Goal: Information Seeking & Learning: Compare options

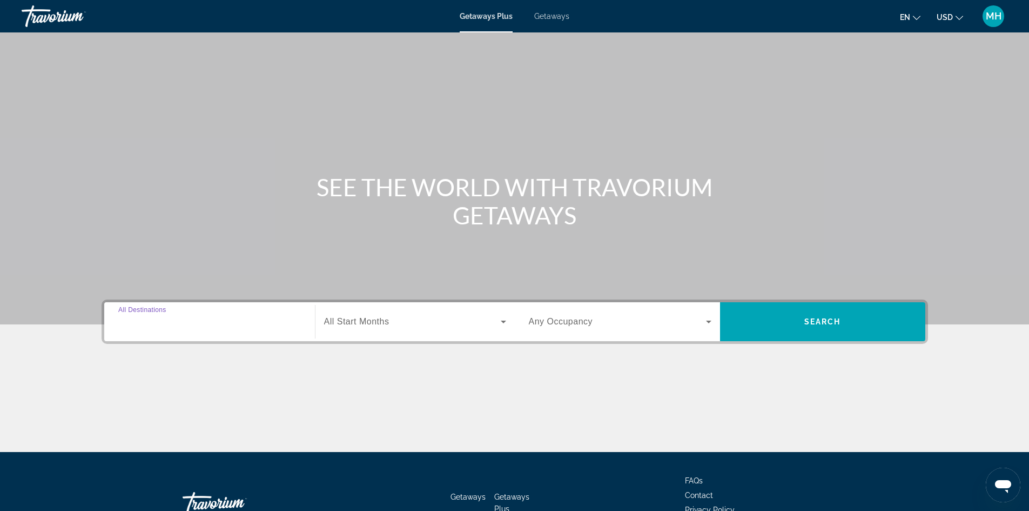
click at [167, 315] on input "Destination All Destinations" at bounding box center [209, 321] width 183 height 13
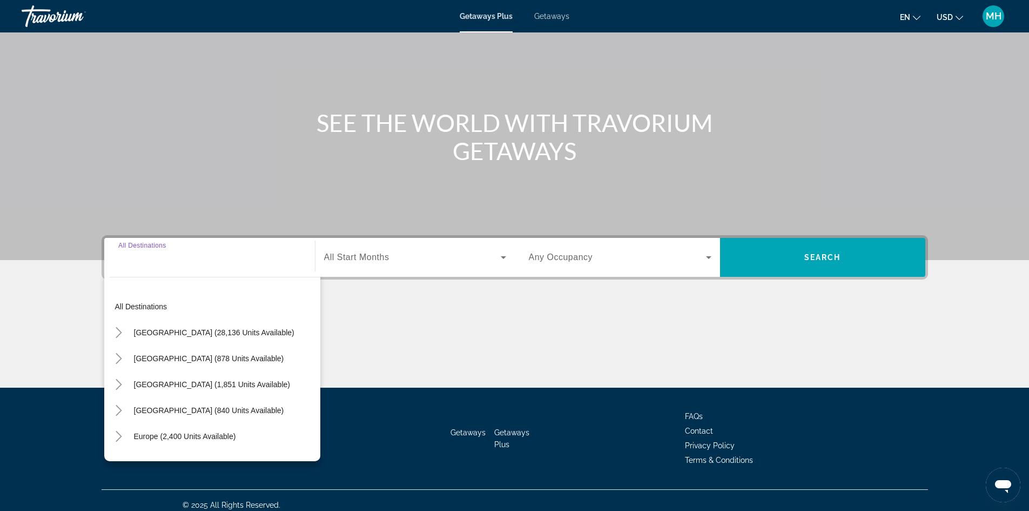
scroll to position [73, 0]
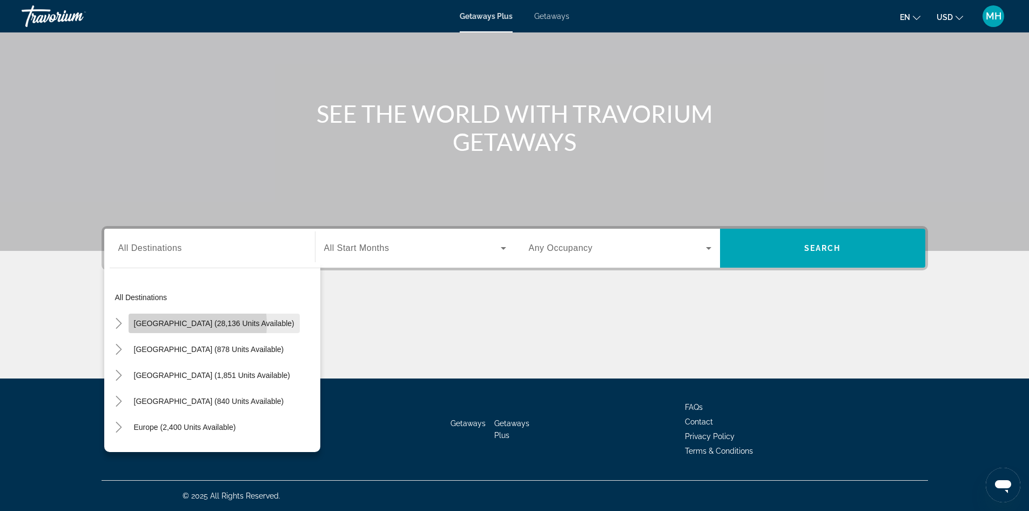
click at [164, 324] on span "[GEOGRAPHIC_DATA] (28,136 units available)" at bounding box center [214, 323] width 160 height 9
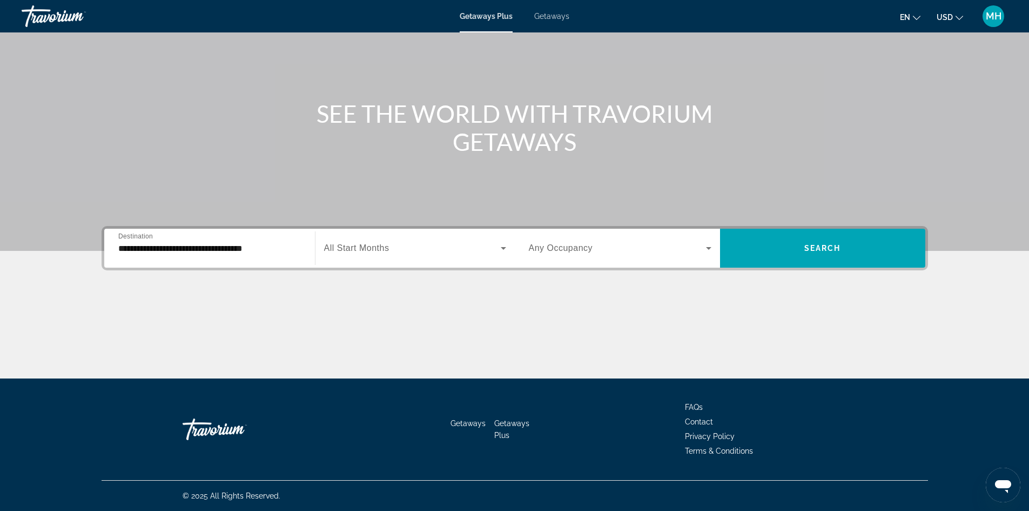
click at [381, 246] on span "All Start Months" at bounding box center [356, 247] width 65 height 9
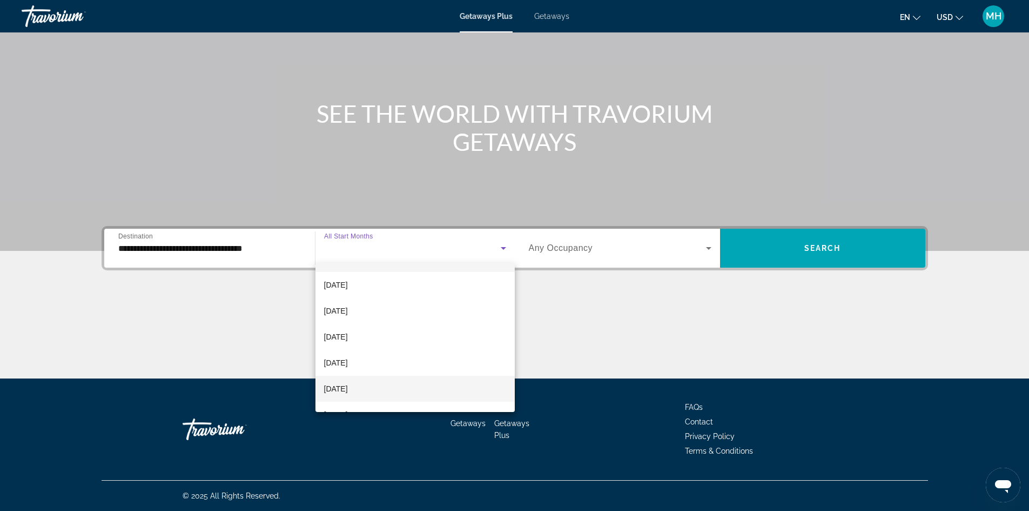
scroll to position [54, 0]
click at [348, 379] on span "[DATE]" at bounding box center [336, 381] width 24 height 13
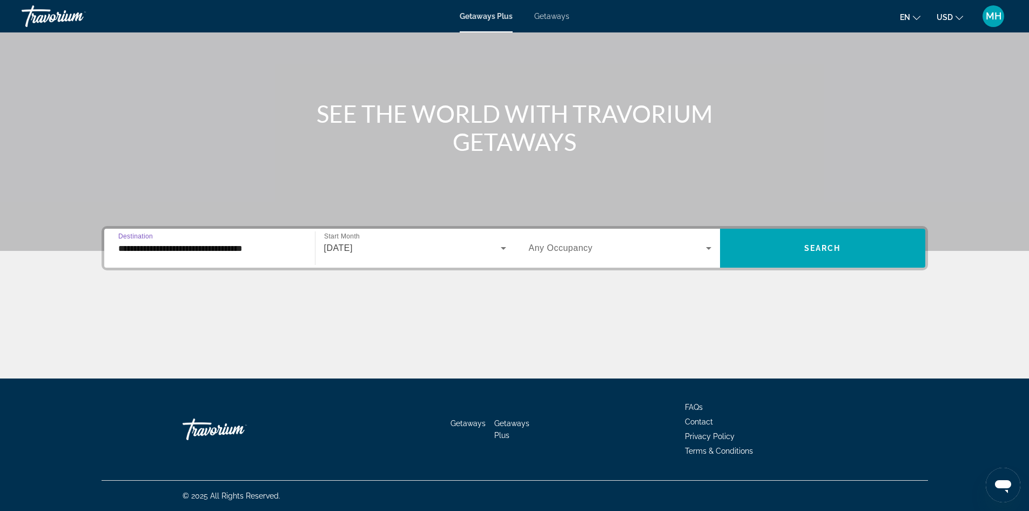
click at [143, 246] on input "**********" at bounding box center [209, 248] width 183 height 13
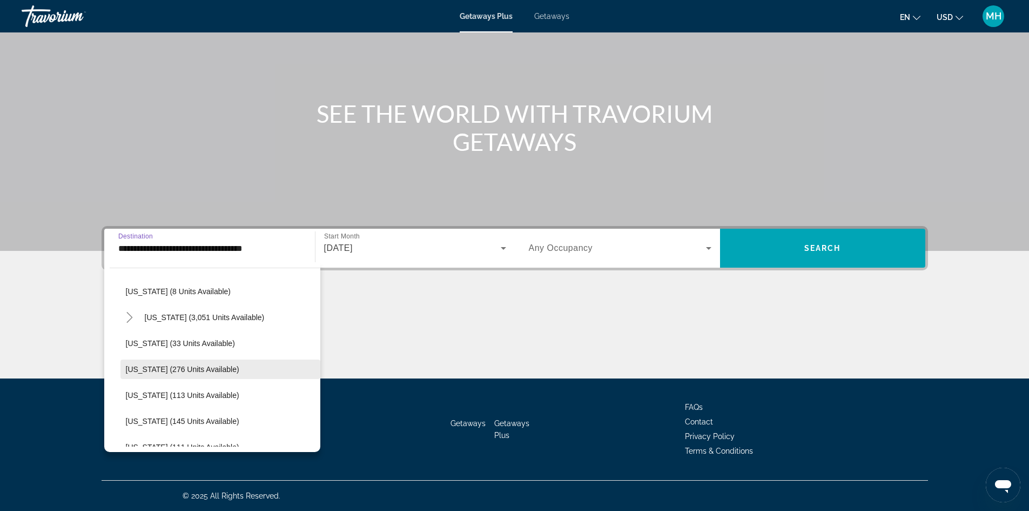
scroll to position [162, 0]
click at [162, 317] on span "[US_STATE] (3,051 units available)" at bounding box center [205, 316] width 120 height 9
type input "**********"
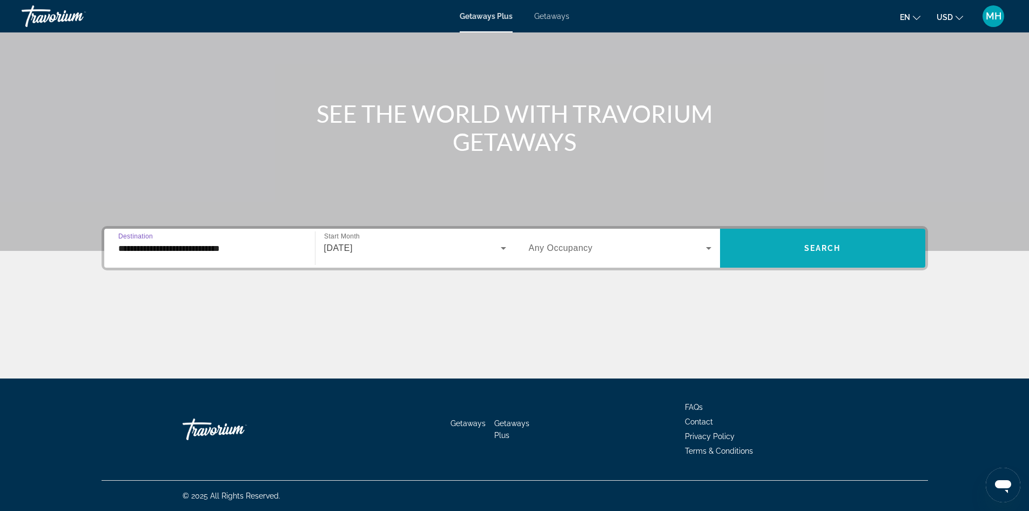
click at [788, 244] on span "Search widget" at bounding box center [822, 248] width 205 height 26
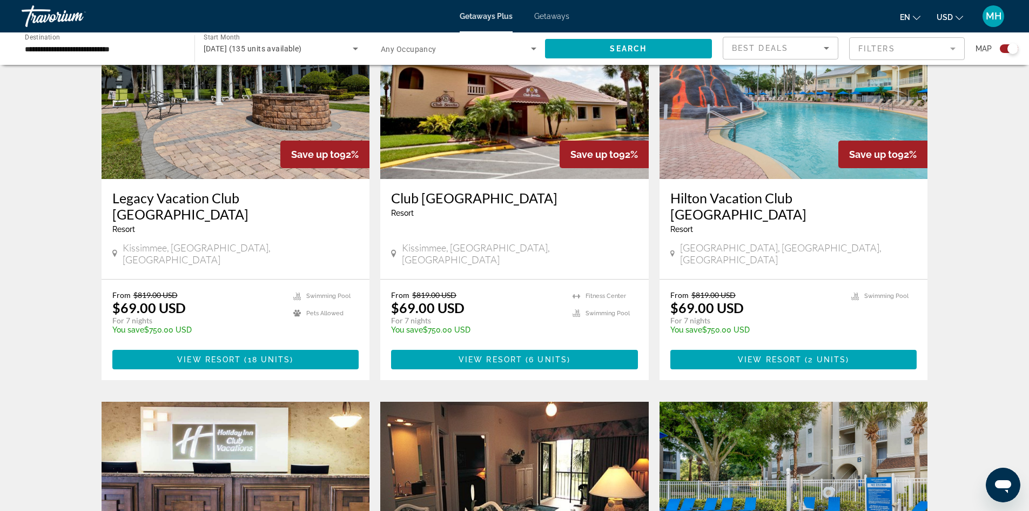
scroll to position [432, 0]
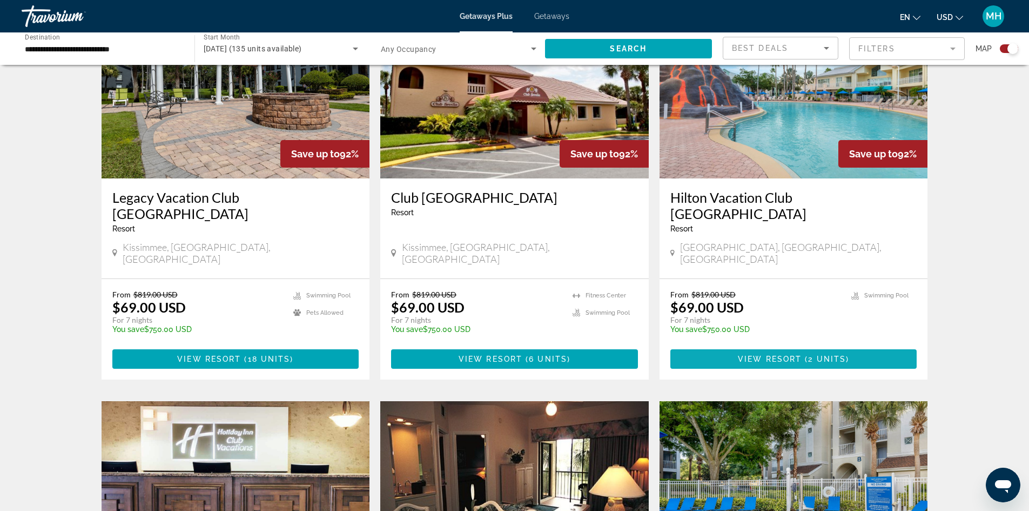
click at [783, 354] on span "View Resort" at bounding box center [770, 358] width 64 height 9
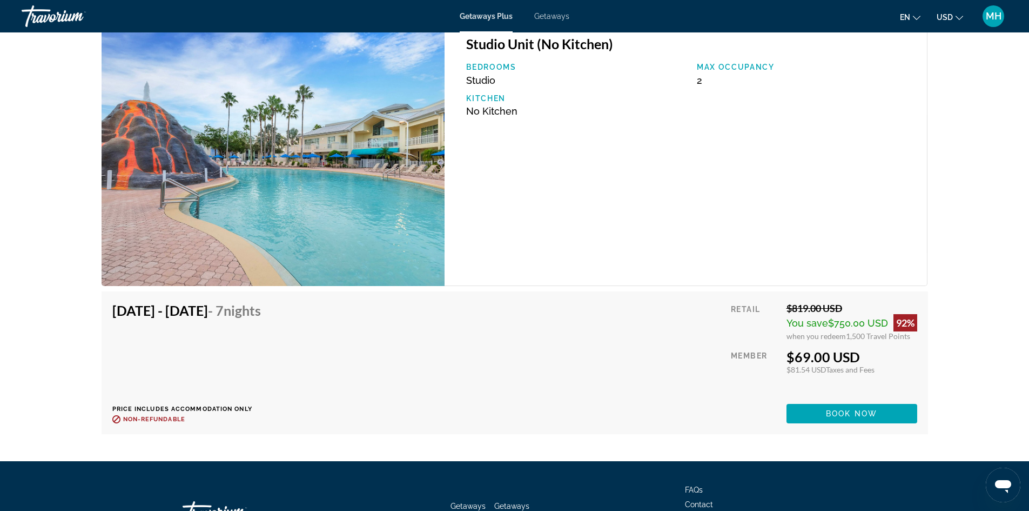
scroll to position [1945, 0]
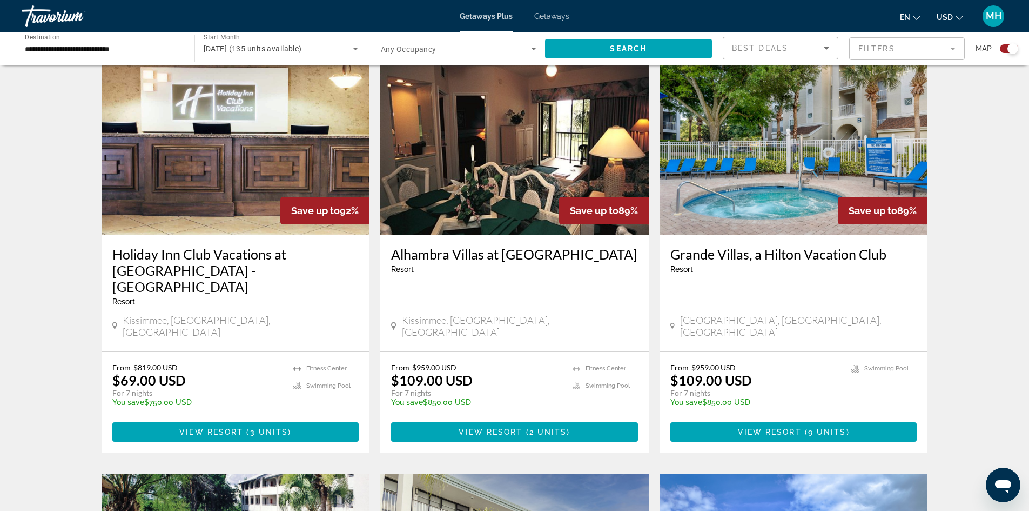
scroll to position [810, 0]
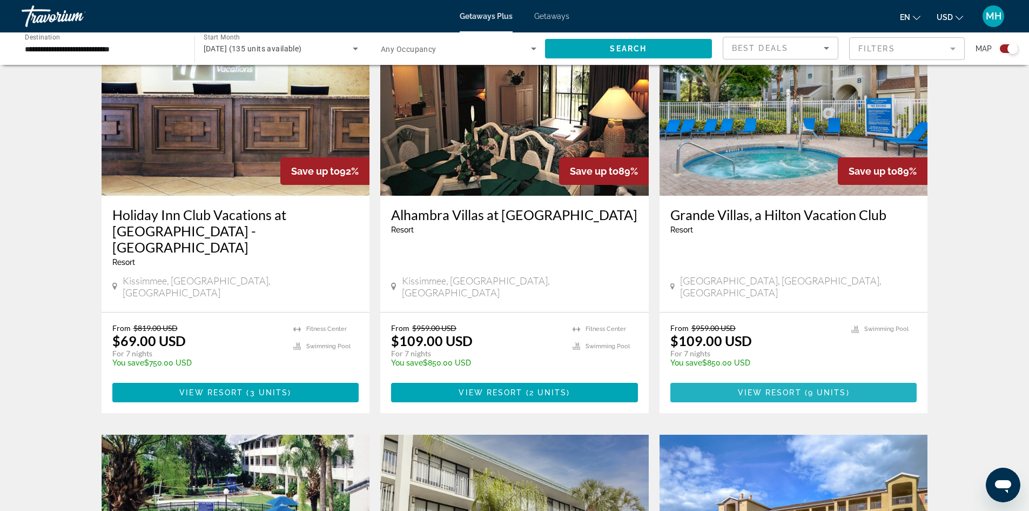
click at [778, 388] on span "View Resort" at bounding box center [770, 392] width 64 height 9
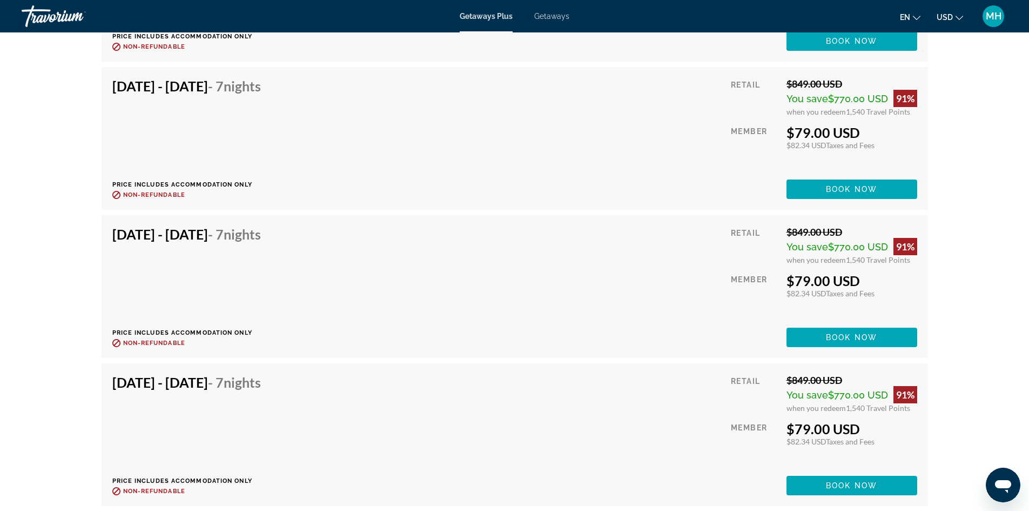
scroll to position [2269, 0]
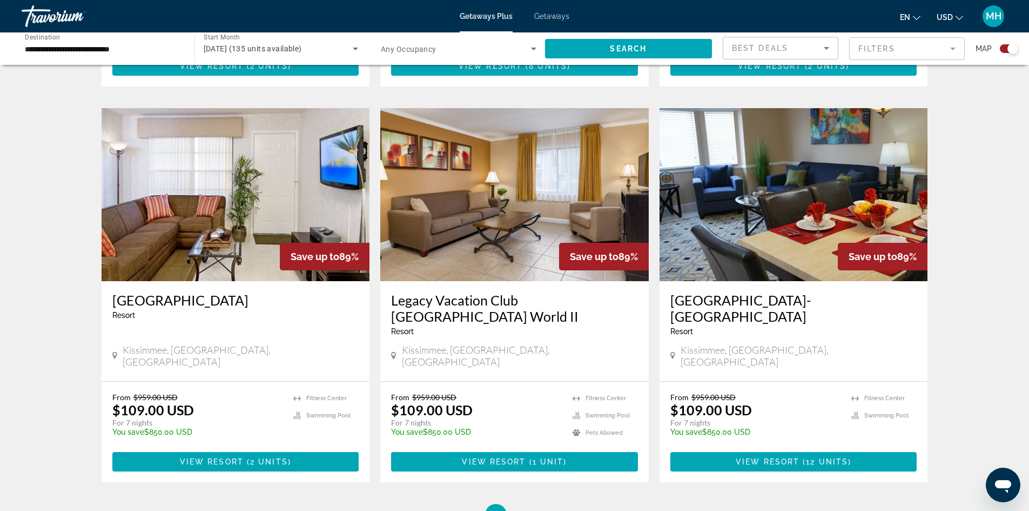
scroll to position [1621, 0]
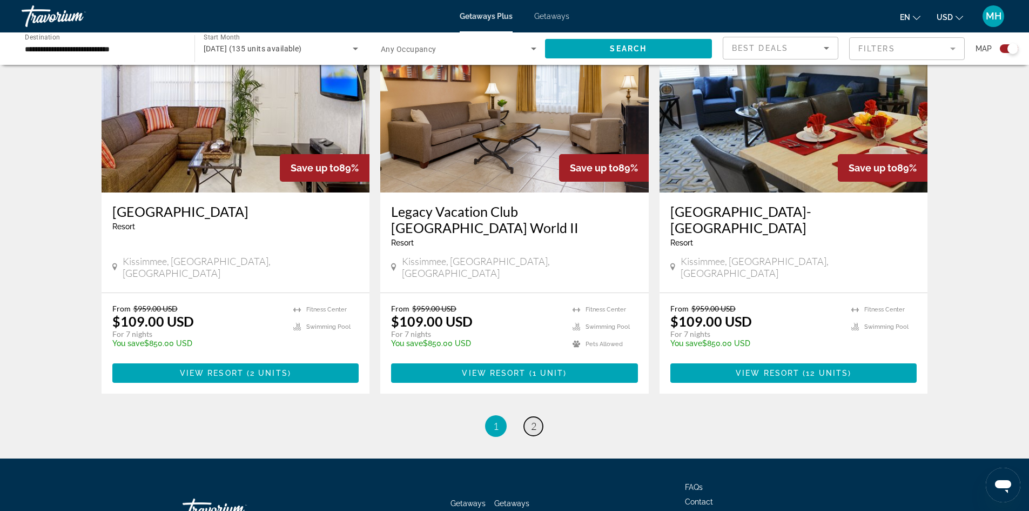
click at [532, 420] on span "2" at bounding box center [533, 426] width 5 height 12
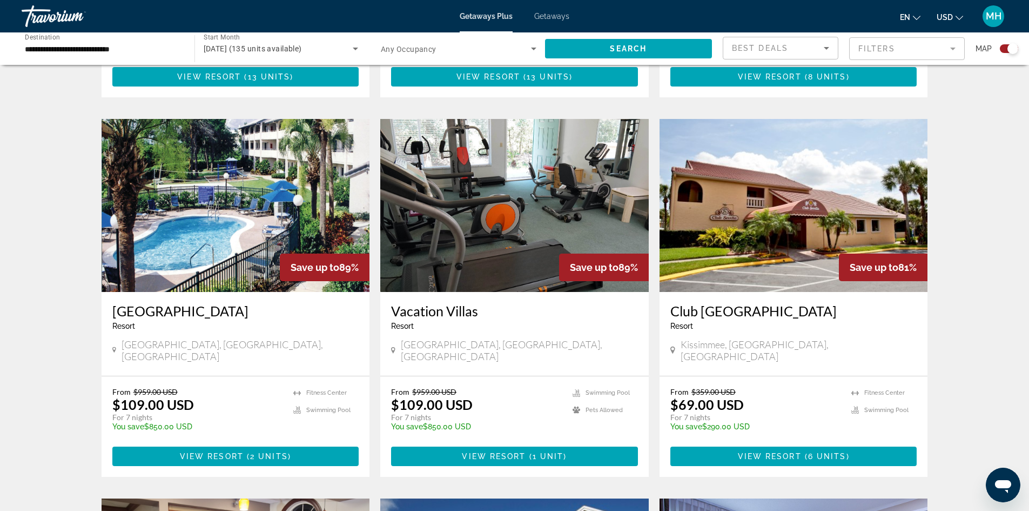
scroll to position [702, 0]
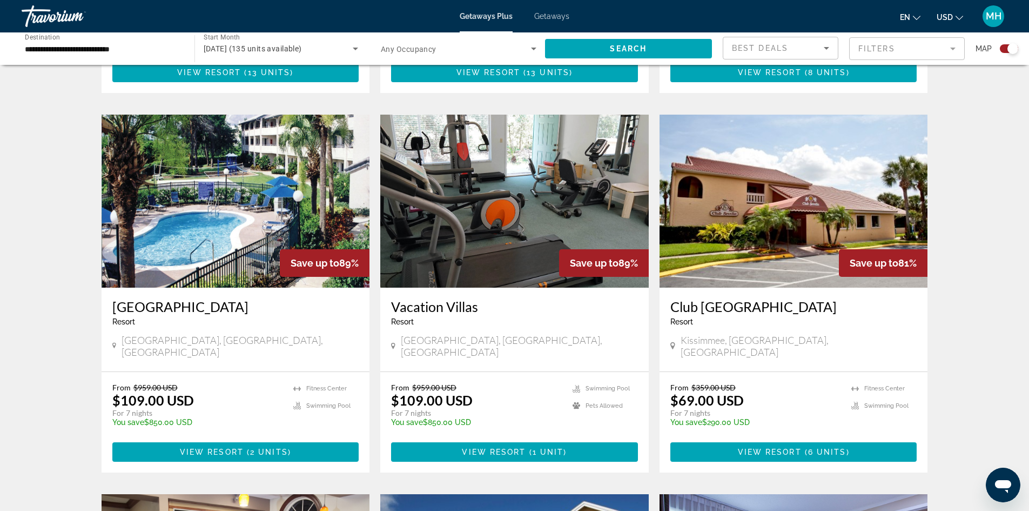
click at [215, 236] on img "Main content" at bounding box center [236, 201] width 268 height 173
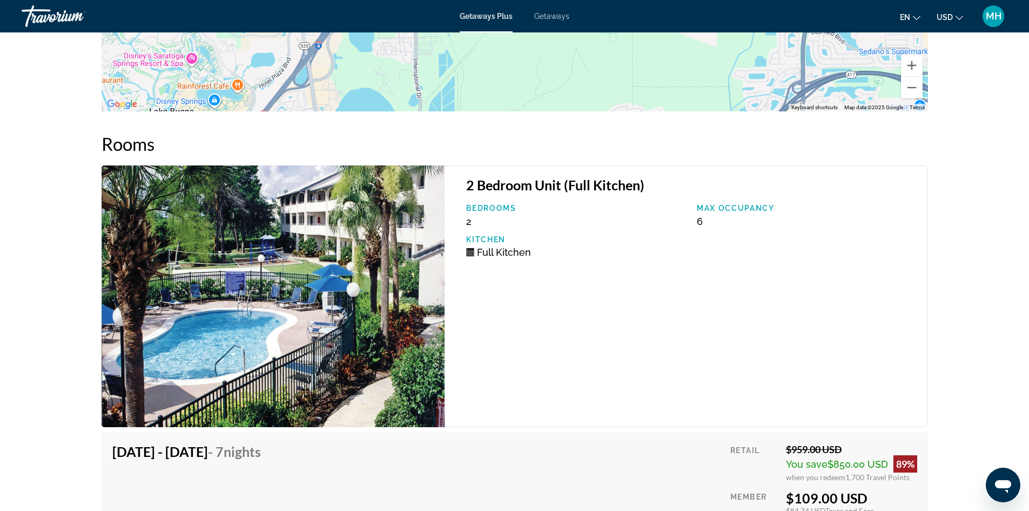
scroll to position [1509, 0]
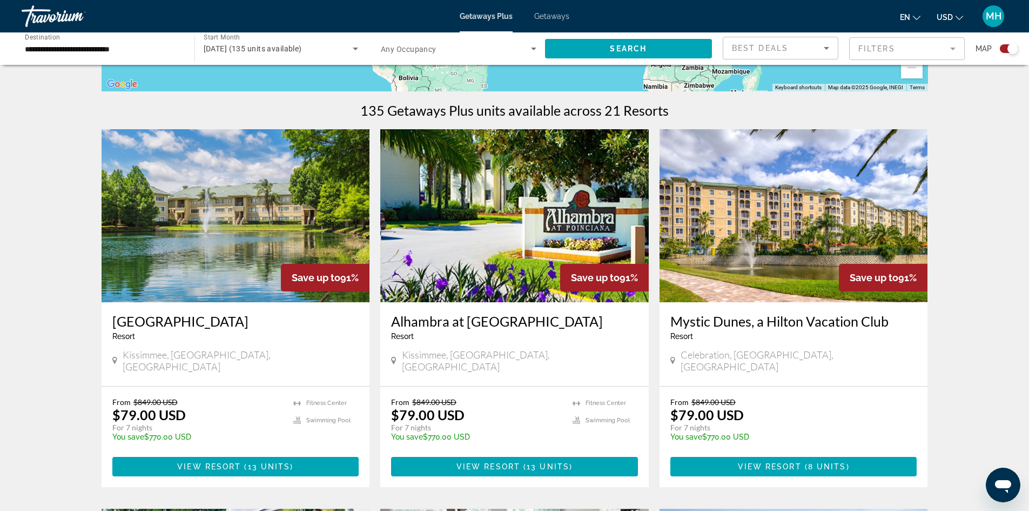
scroll to position [324, 0]
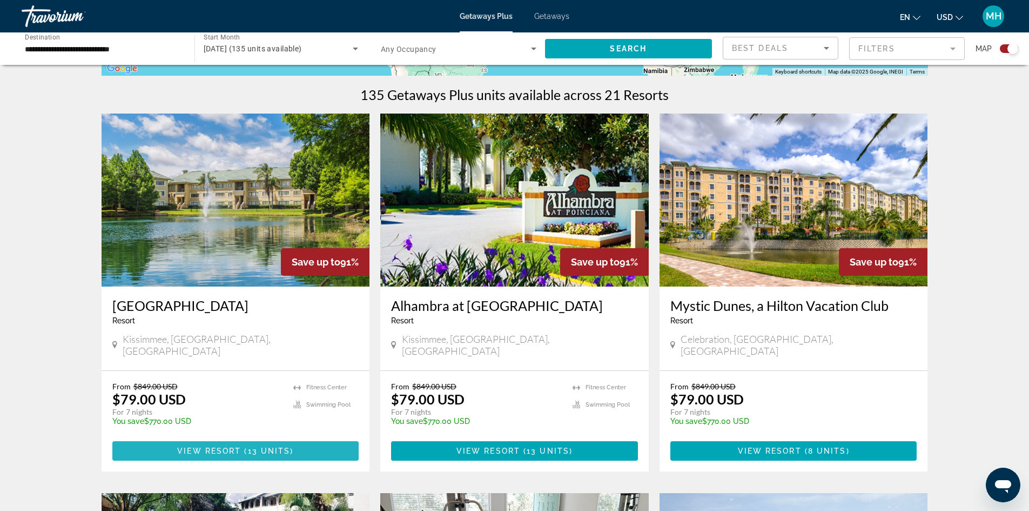
click at [224, 446] on span "View Resort" at bounding box center [209, 450] width 64 height 9
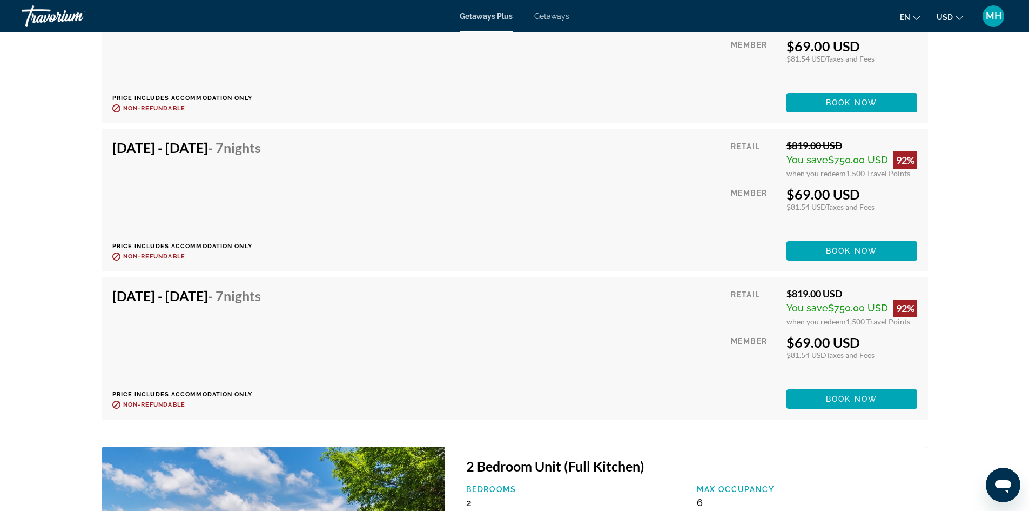
scroll to position [2701, 0]
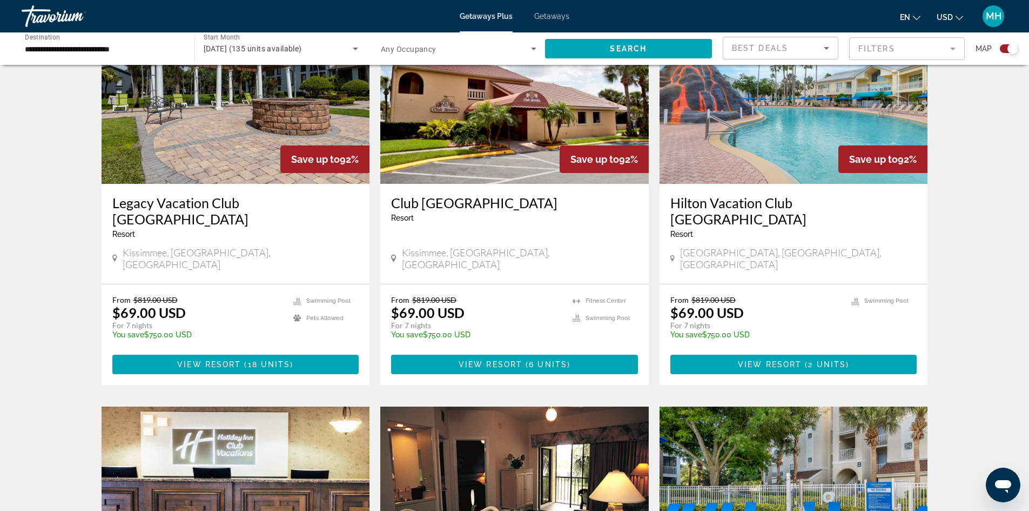
scroll to position [432, 0]
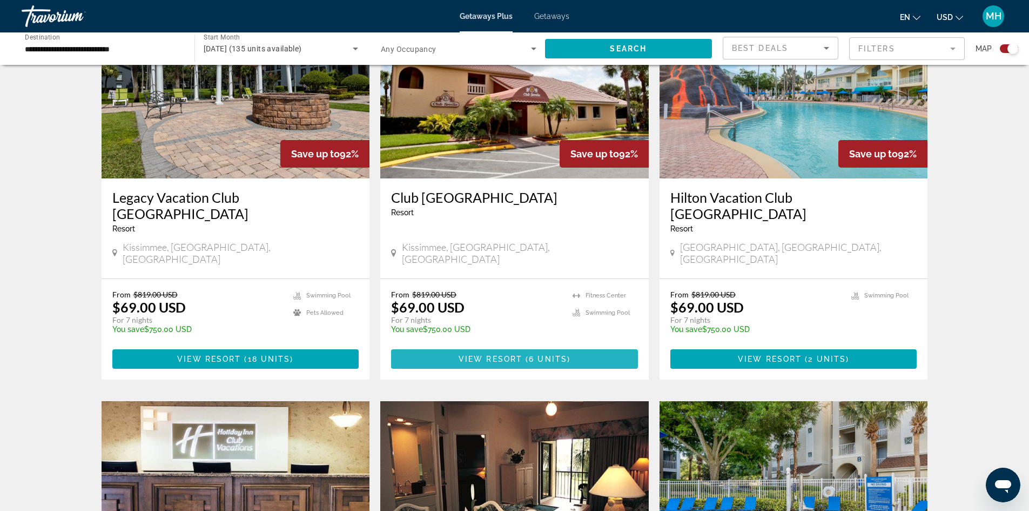
click at [557, 354] on span "6 units" at bounding box center [548, 358] width 38 height 9
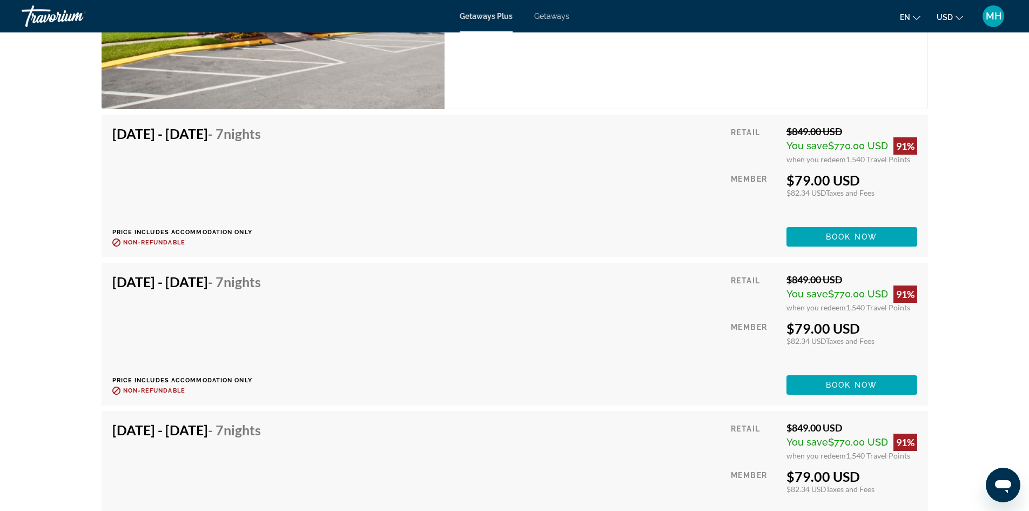
scroll to position [2160, 0]
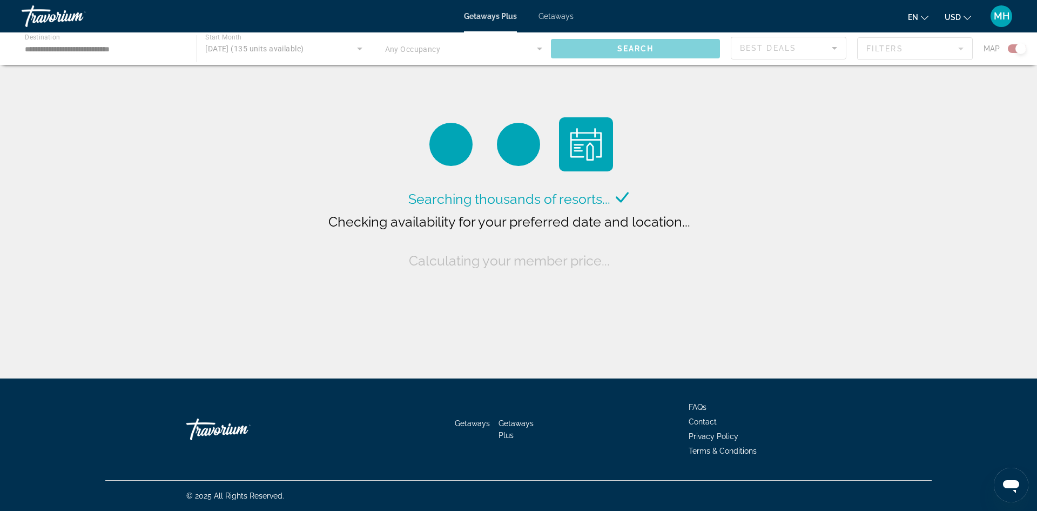
click at [549, 18] on span "Getaways" at bounding box center [556, 16] width 35 height 9
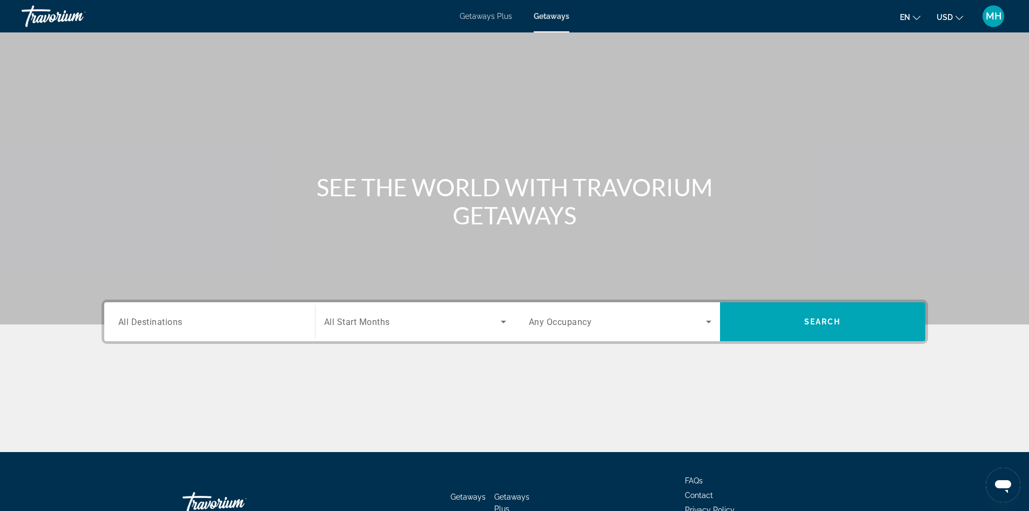
click at [179, 318] on span "All Destinations" at bounding box center [150, 321] width 64 height 10
click at [179, 318] on input "Destination All Destinations" at bounding box center [209, 321] width 183 height 13
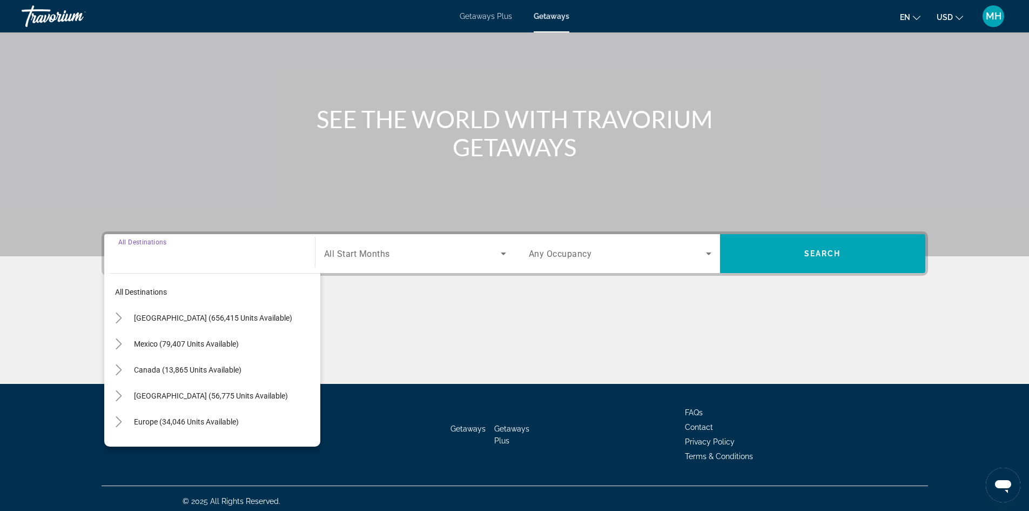
scroll to position [73, 0]
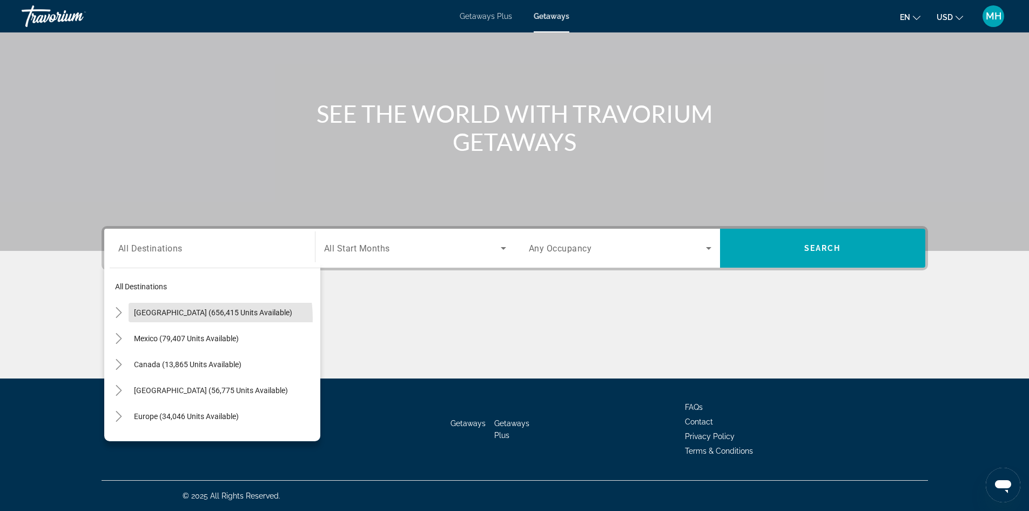
click at [179, 318] on span "Search widget" at bounding box center [225, 312] width 192 height 26
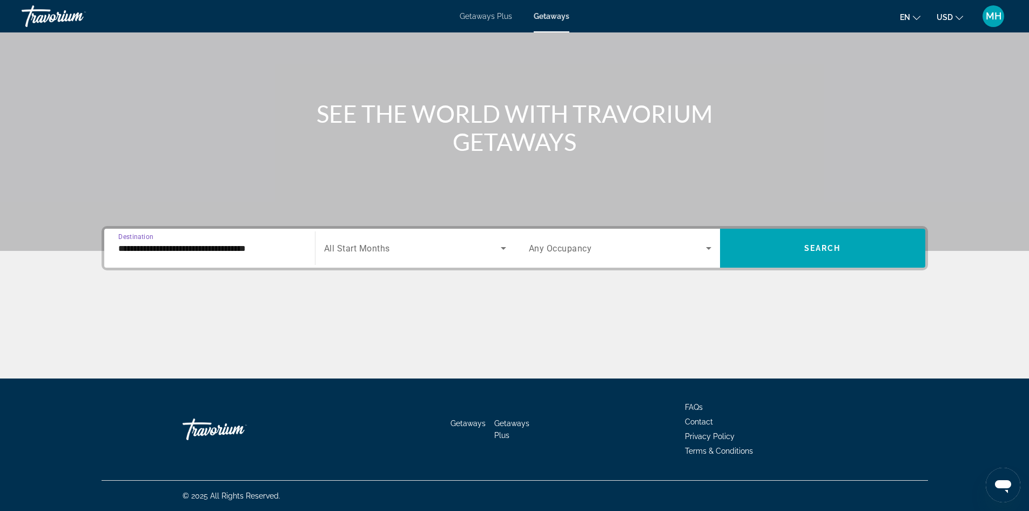
click at [199, 250] on input "**********" at bounding box center [209, 248] width 183 height 13
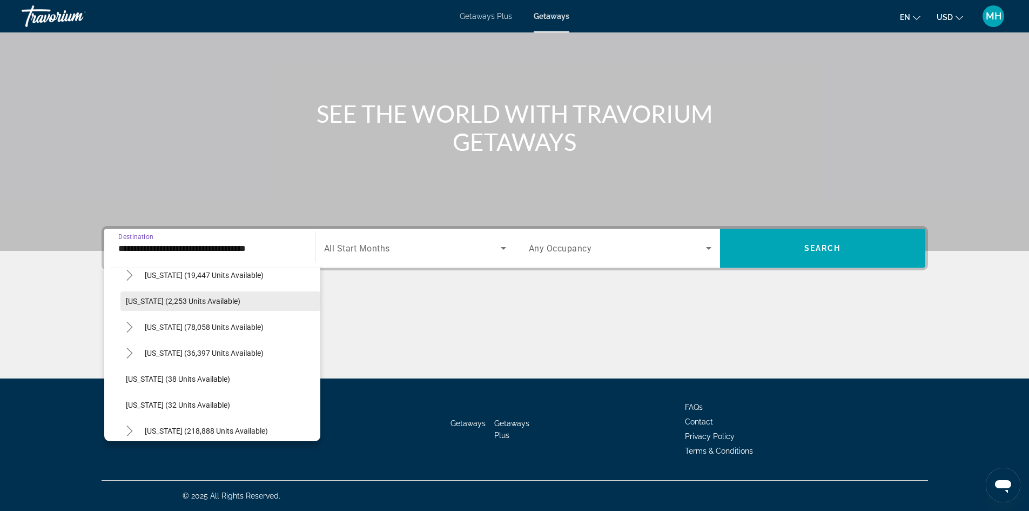
scroll to position [108, 0]
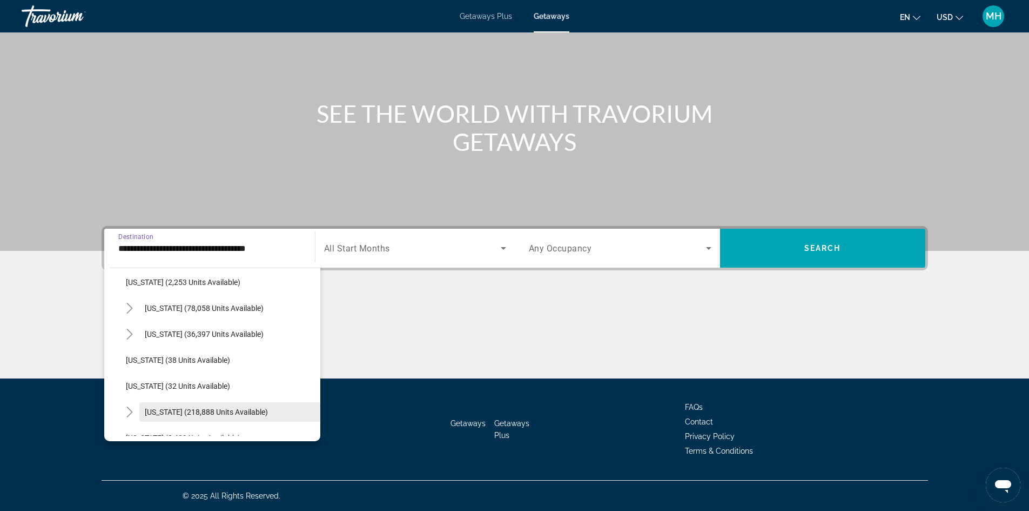
click at [167, 407] on span "[US_STATE] (218,888 units available)" at bounding box center [206, 411] width 123 height 9
type input "**********"
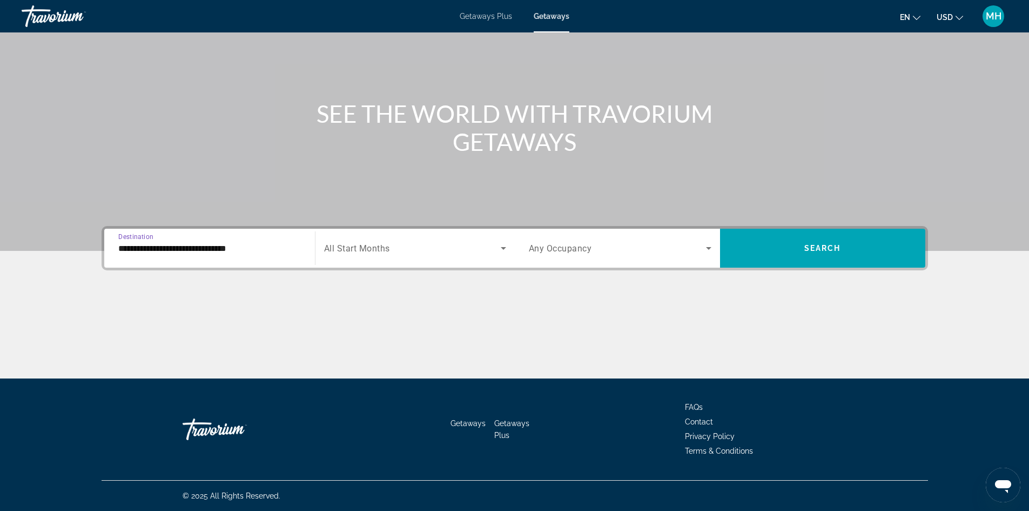
click at [421, 253] on span "Search widget" at bounding box center [412, 247] width 177 height 13
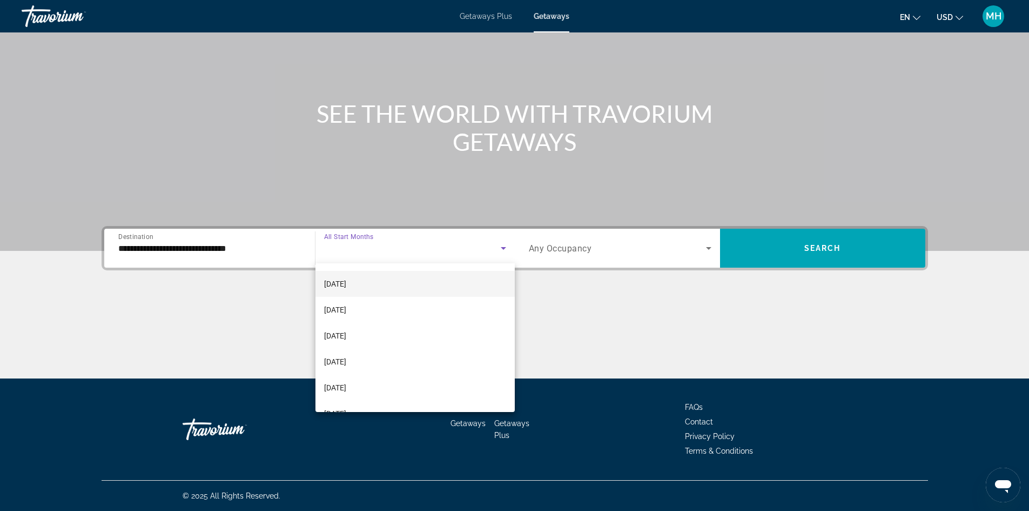
scroll to position [162, 0]
click at [346, 273] on span "[DATE]" at bounding box center [335, 273] width 22 height 13
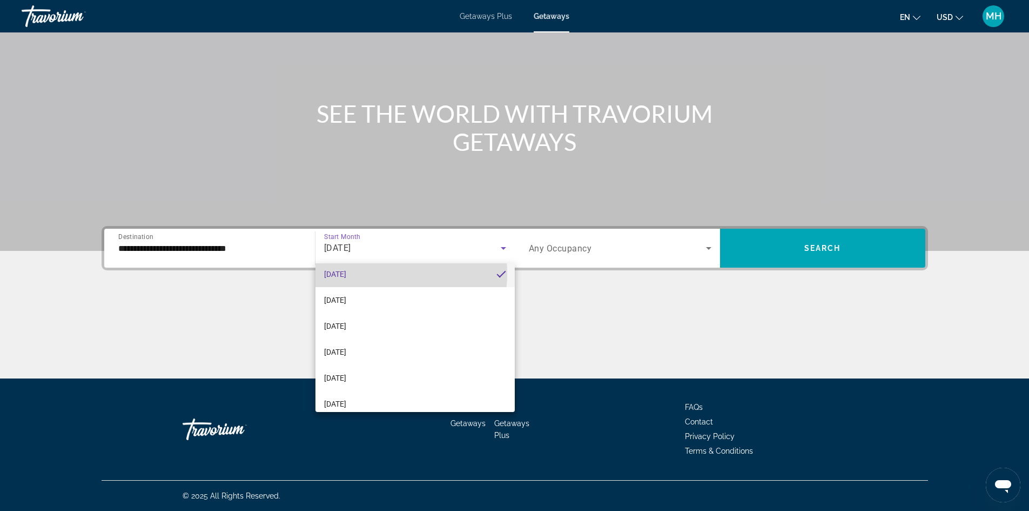
scroll to position [0, 0]
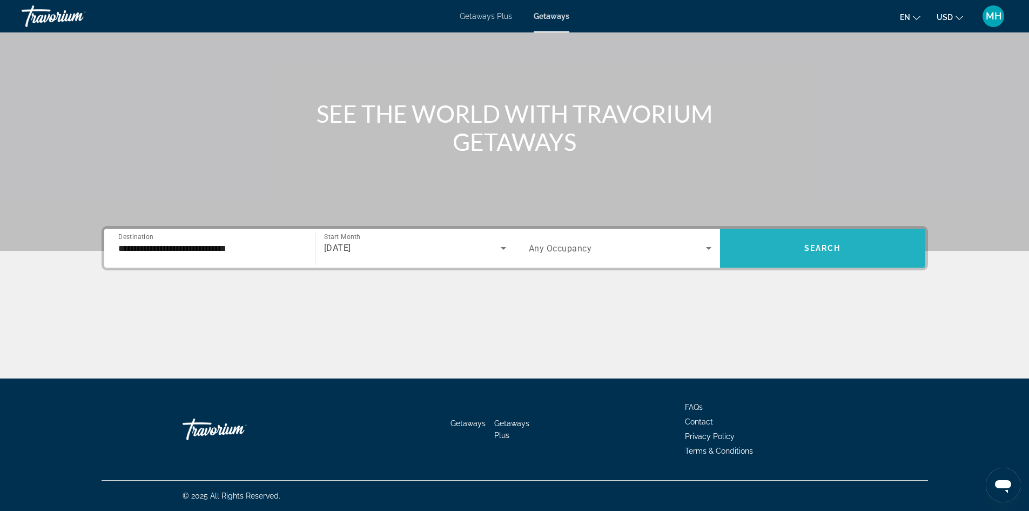
click at [790, 243] on span "Search widget" at bounding box center [822, 248] width 205 height 26
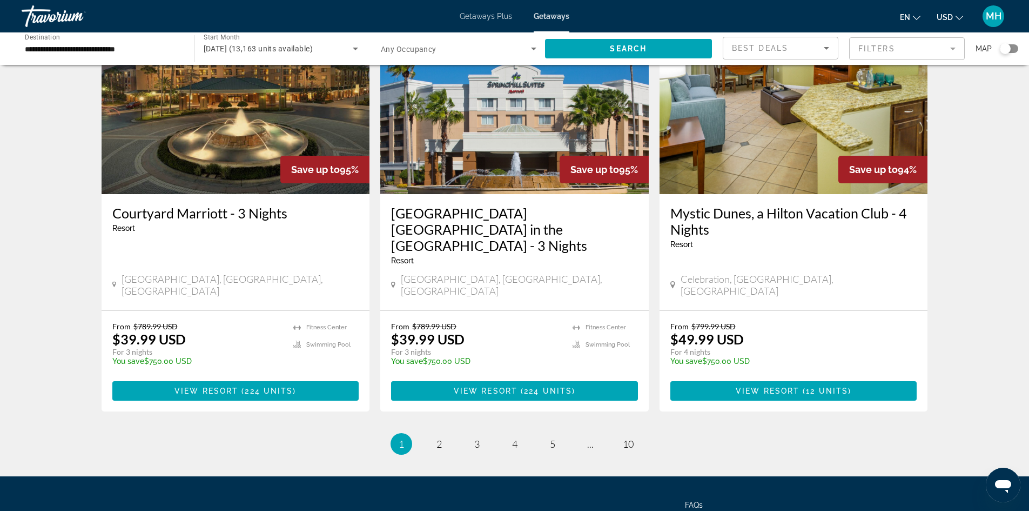
scroll to position [1297, 0]
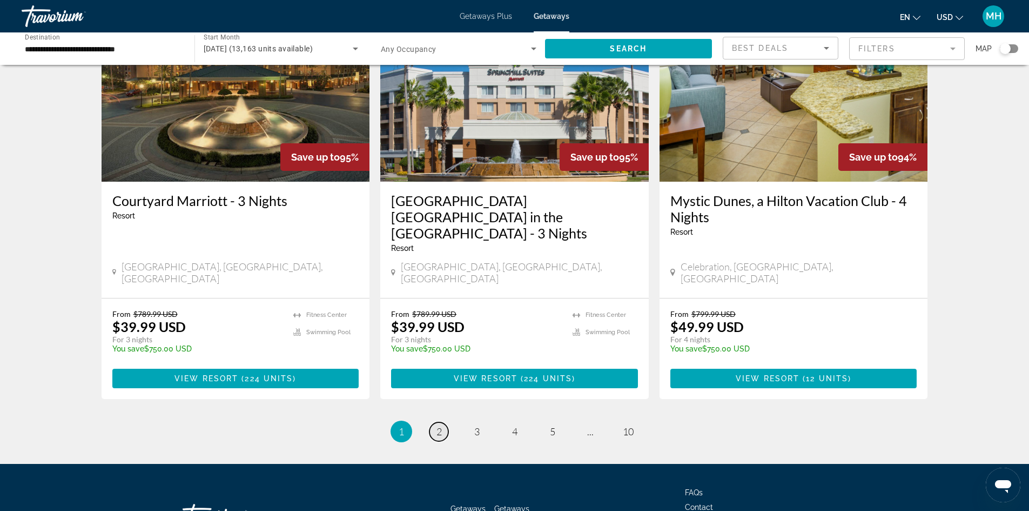
click at [438, 425] on span "2" at bounding box center [439, 431] width 5 height 12
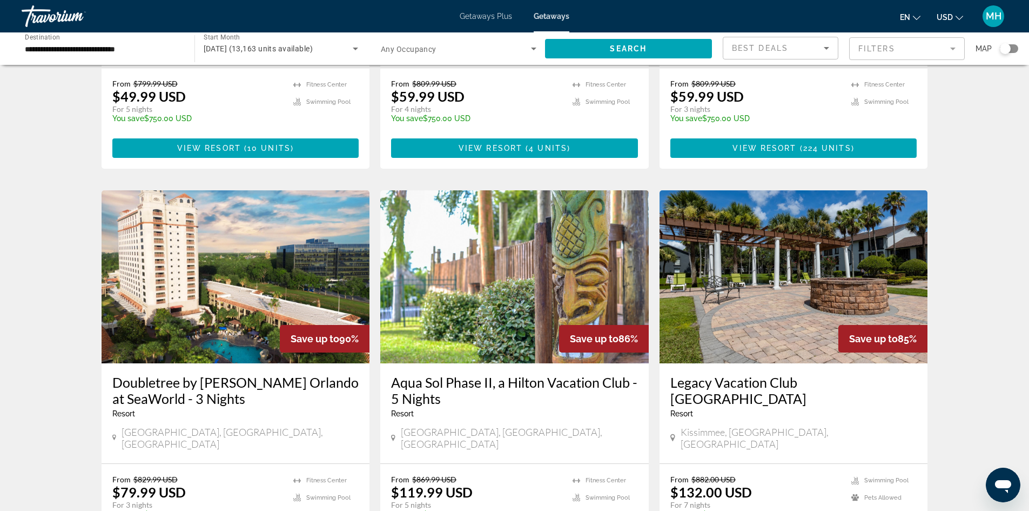
scroll to position [378, 0]
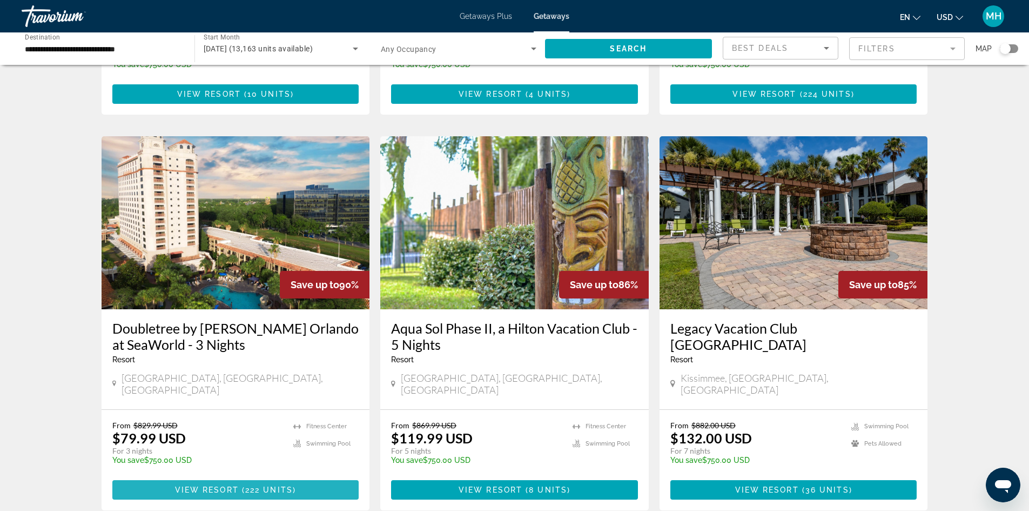
click at [196, 485] on span "View Resort" at bounding box center [207, 489] width 64 height 9
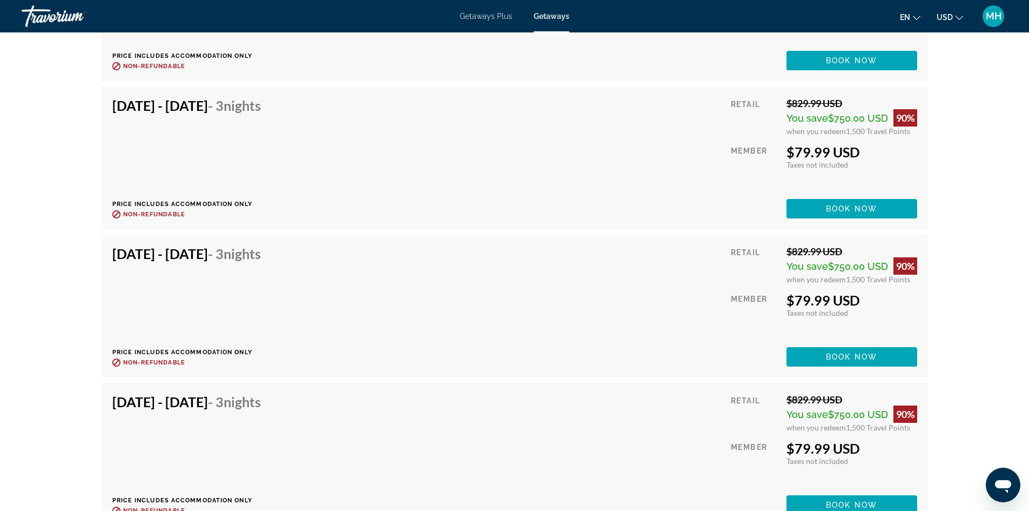
scroll to position [3782, 0]
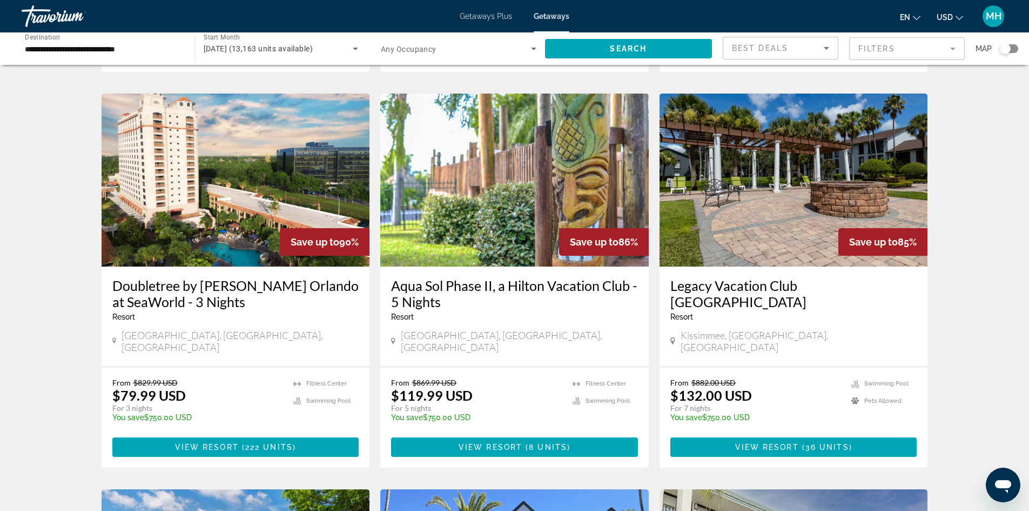
scroll to position [432, 0]
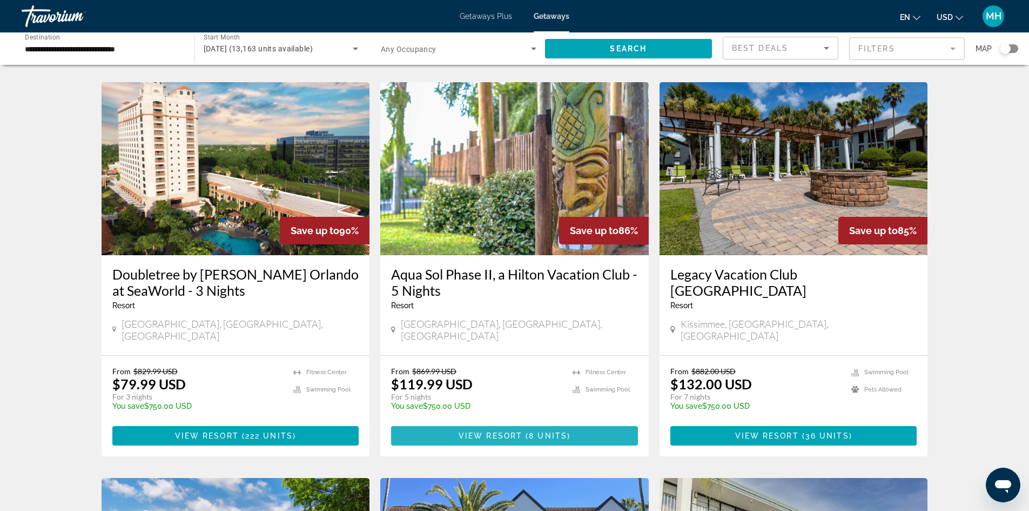
click at [504, 431] on span "View Resort" at bounding box center [491, 435] width 64 height 9
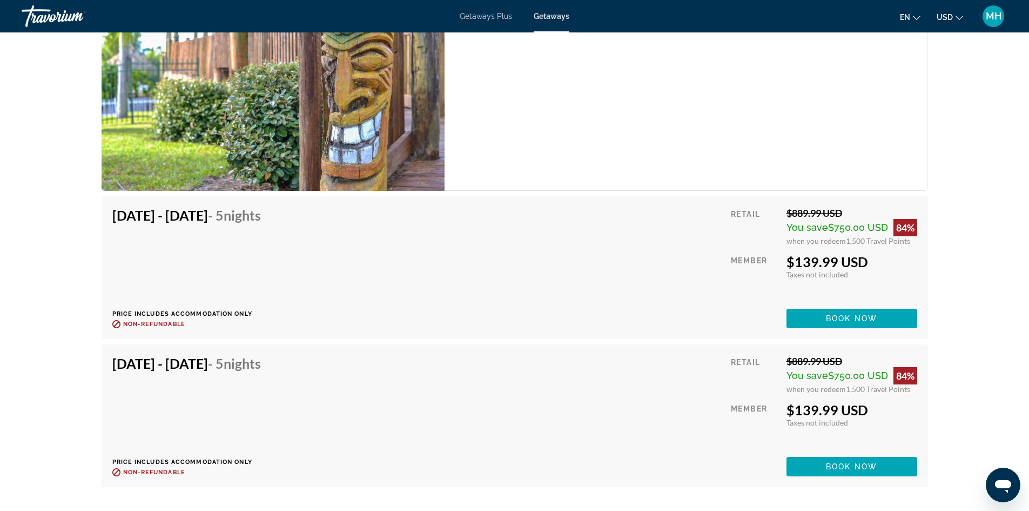
scroll to position [2647, 0]
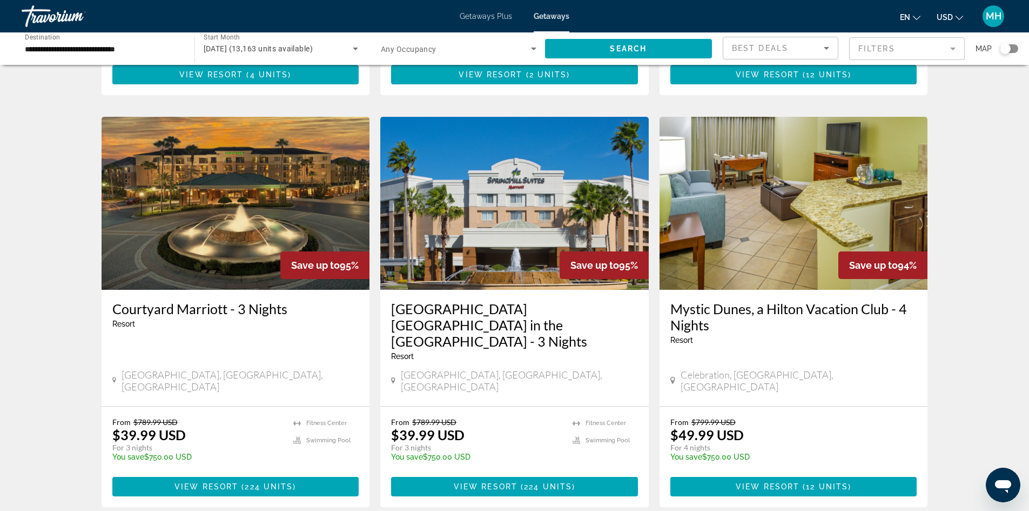
scroll to position [1243, 0]
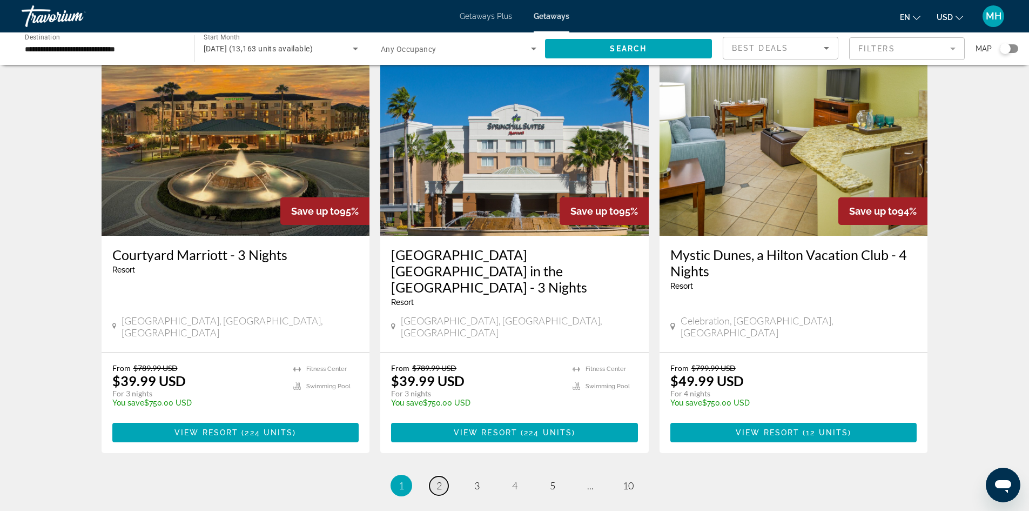
click at [441, 479] on span "2" at bounding box center [439, 485] width 5 height 12
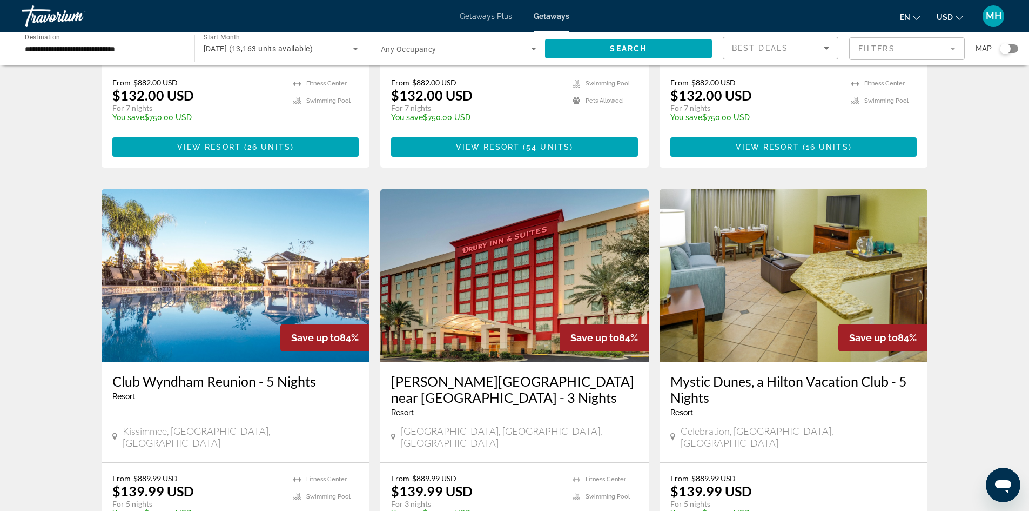
scroll to position [1134, 0]
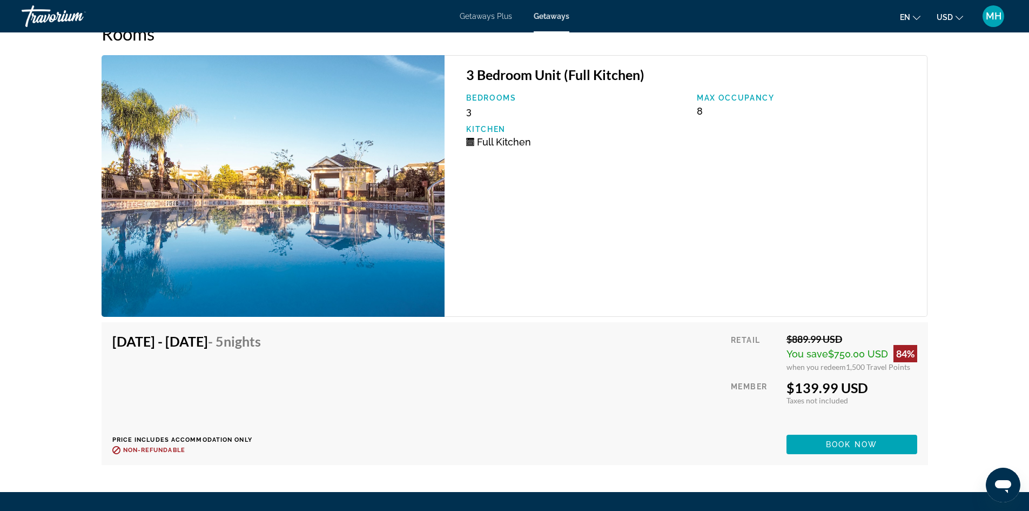
scroll to position [1695, 0]
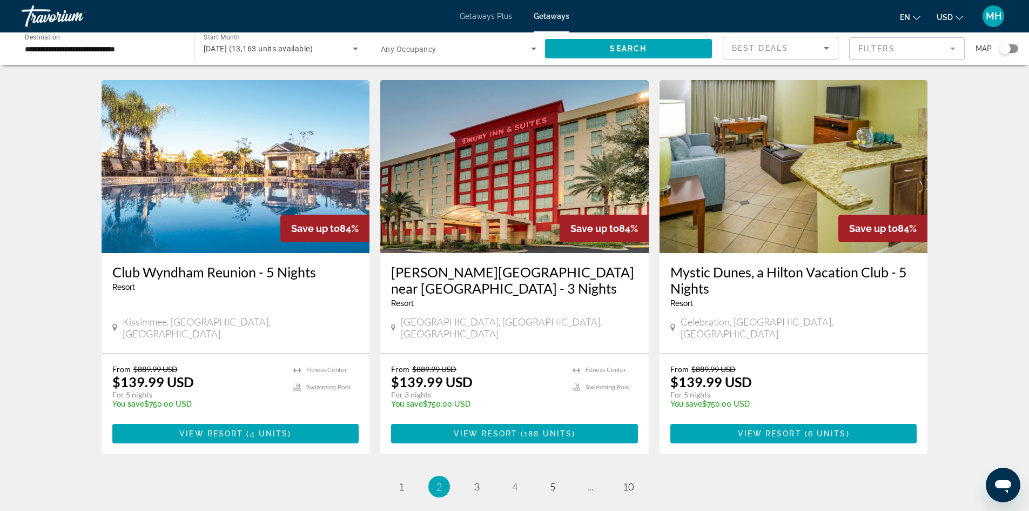
scroll to position [1286, 0]
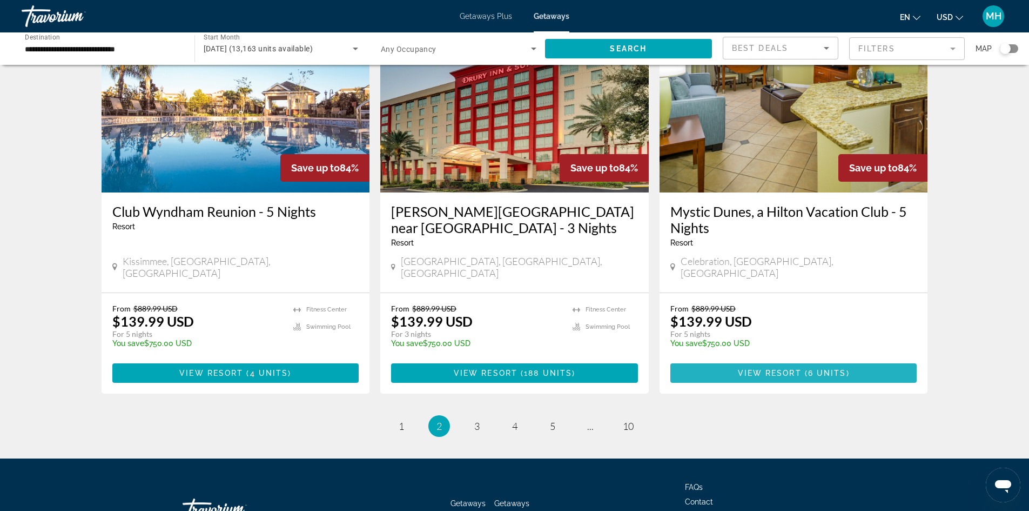
click at [770, 368] on span "View Resort" at bounding box center [770, 372] width 64 height 9
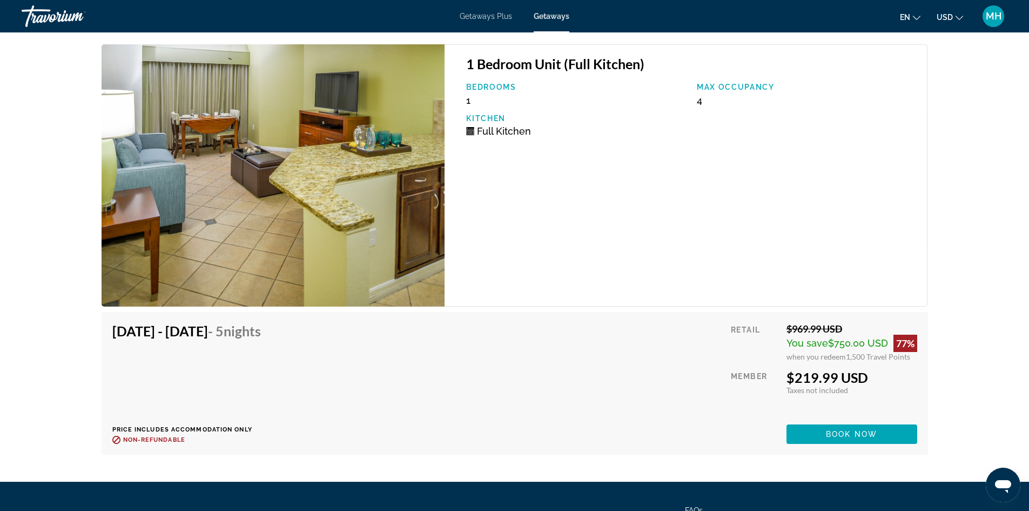
scroll to position [2107, 0]
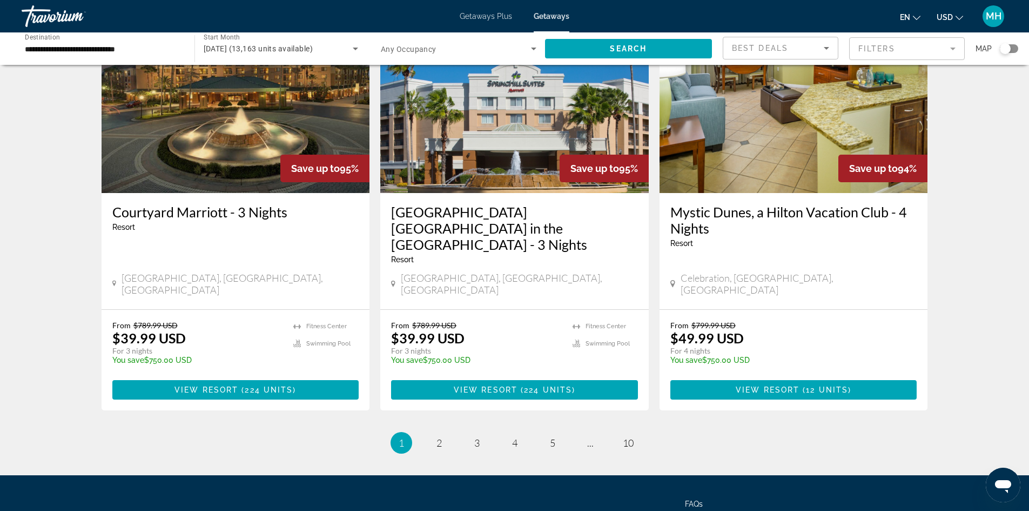
scroll to position [1302, 0]
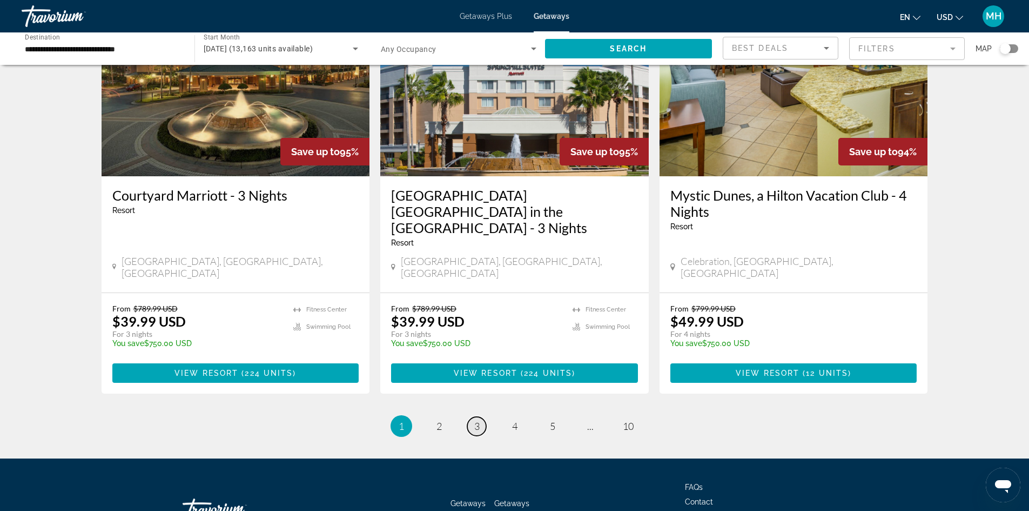
click at [477, 420] on span "3" at bounding box center [476, 426] width 5 height 12
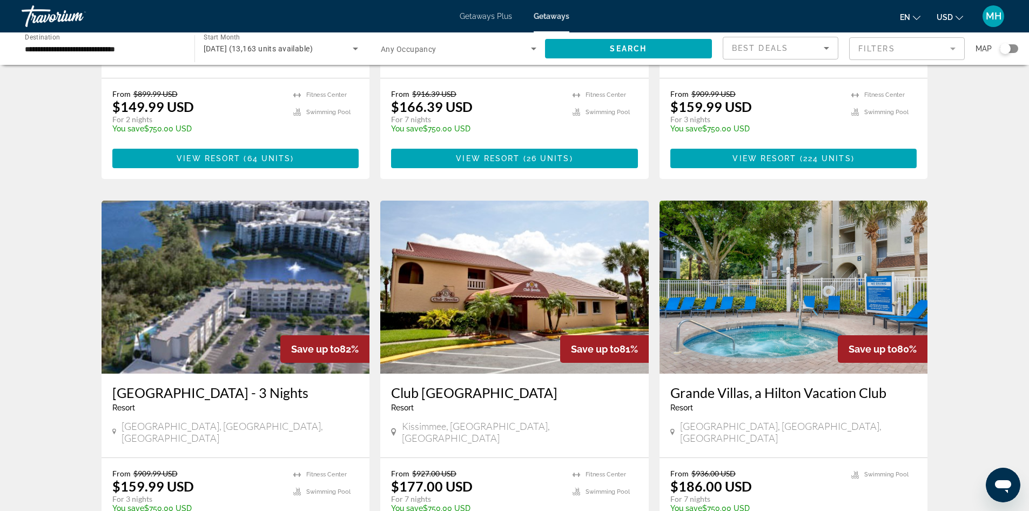
scroll to position [691, 0]
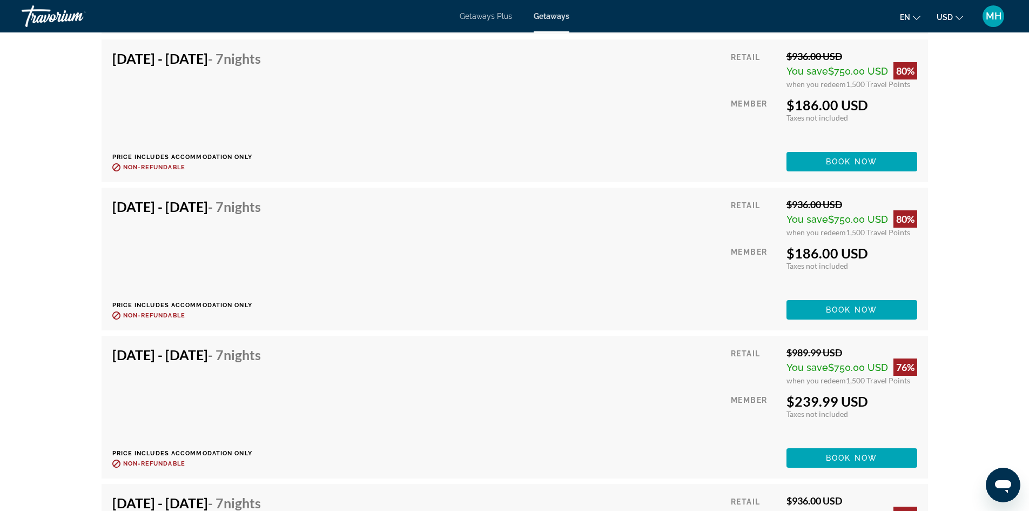
scroll to position [2269, 0]
click at [482, 17] on span "Getaways Plus" at bounding box center [486, 16] width 52 height 9
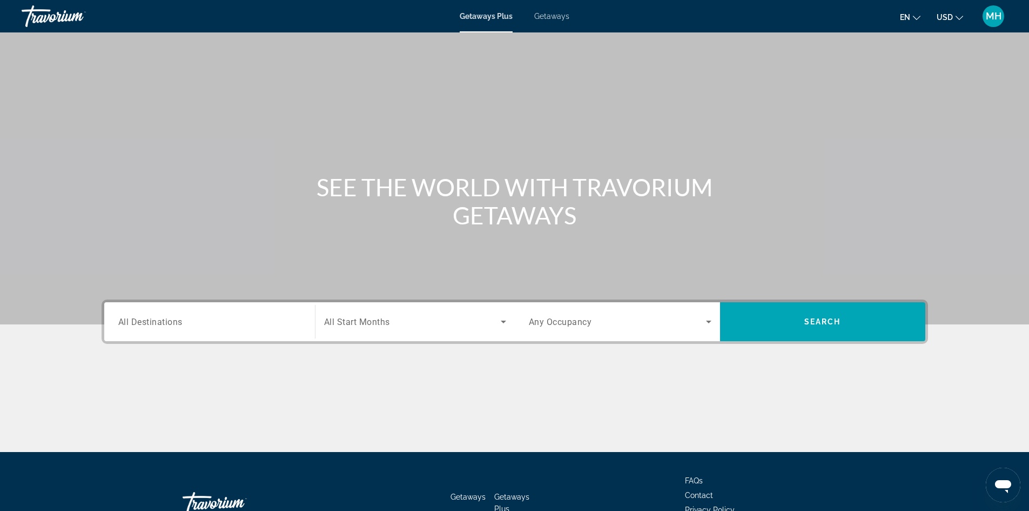
click at [150, 323] on span "All Destinations" at bounding box center [150, 321] width 64 height 10
click at [150, 323] on input "Destination All Destinations" at bounding box center [209, 321] width 183 height 13
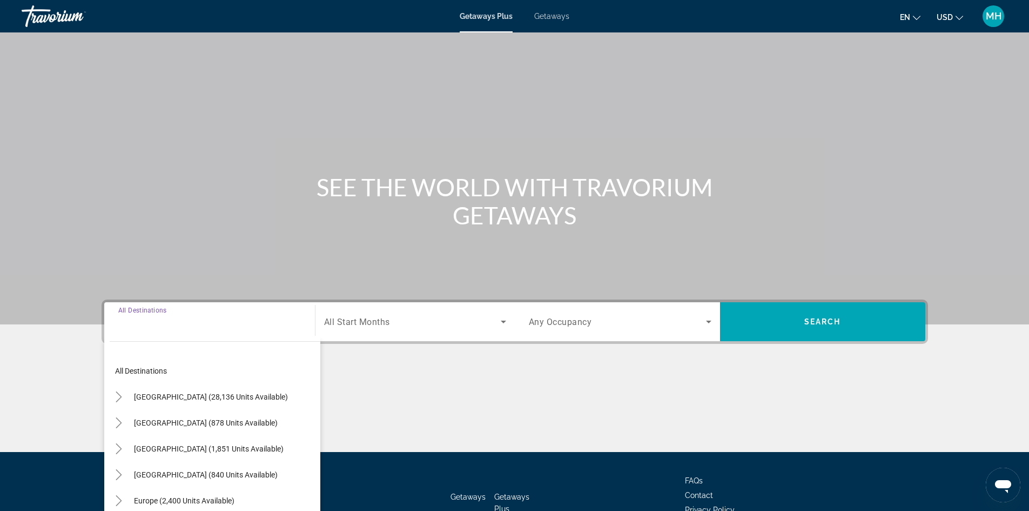
scroll to position [73, 0]
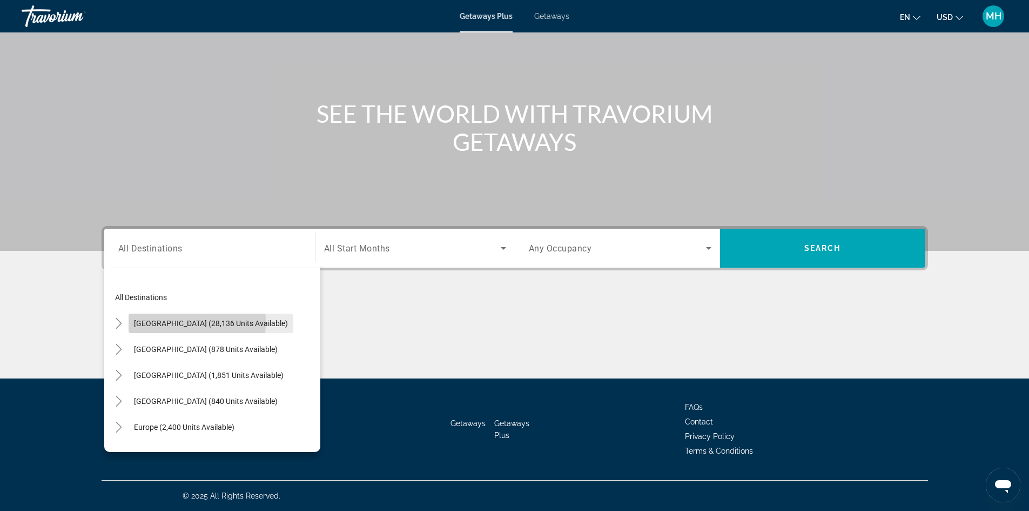
click at [152, 321] on span "[GEOGRAPHIC_DATA] (28,136 units available)" at bounding box center [211, 323] width 154 height 9
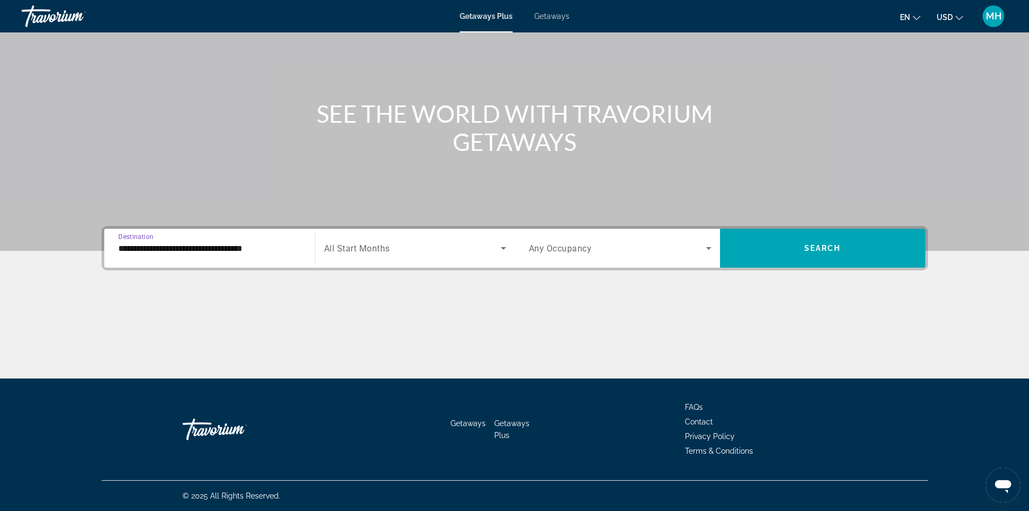
click at [209, 249] on input "**********" at bounding box center [209, 248] width 183 height 13
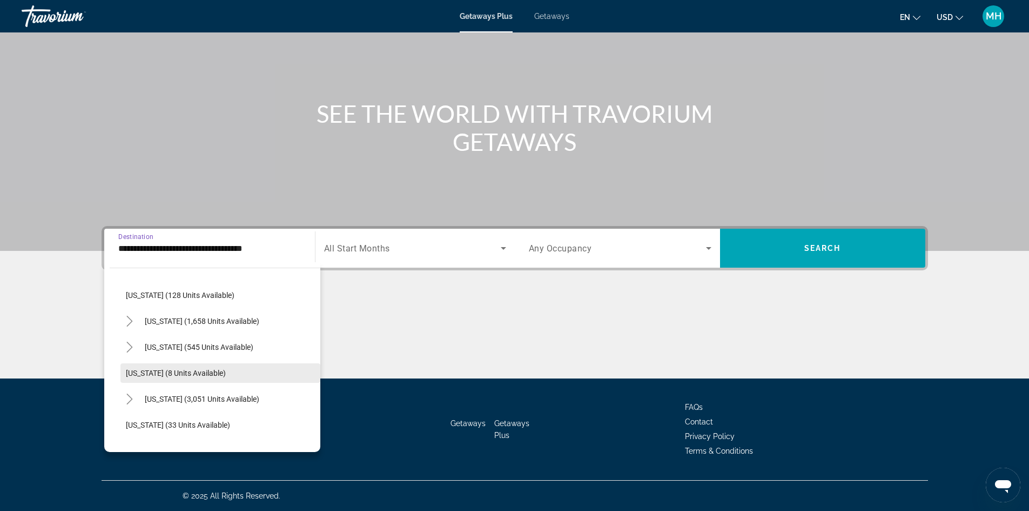
scroll to position [108, 0]
click at [170, 372] on span "[US_STATE] (3,051 units available)" at bounding box center [202, 370] width 115 height 9
type input "**********"
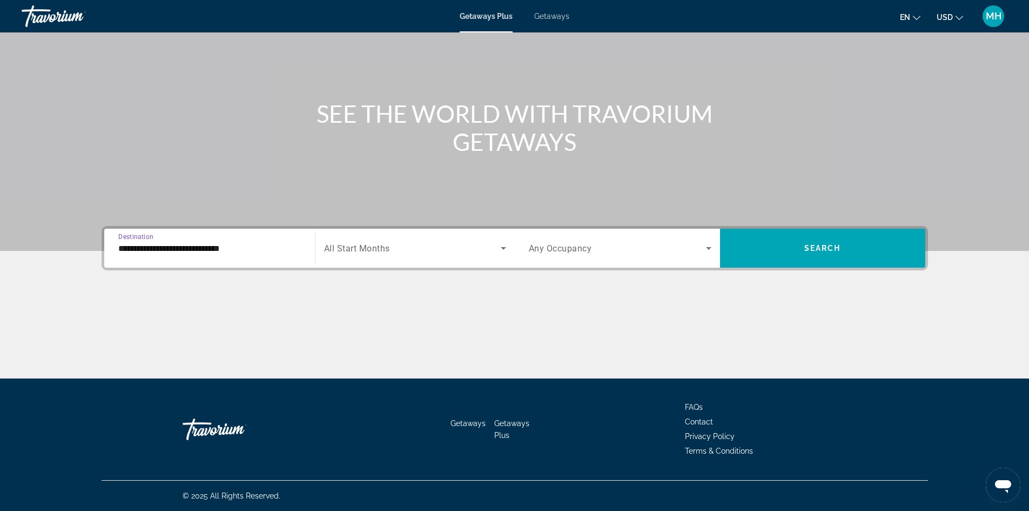
click at [381, 253] on span "Search widget" at bounding box center [412, 247] width 177 height 13
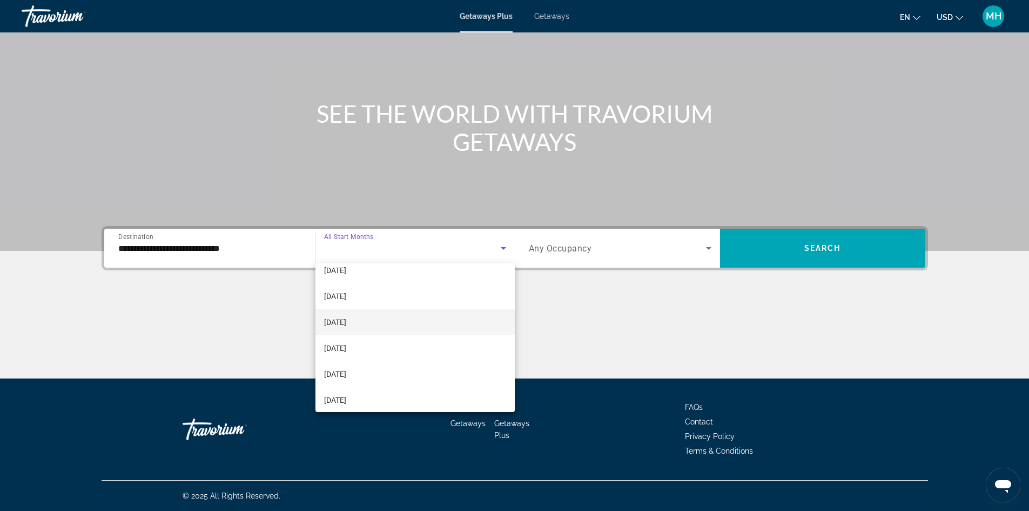
scroll to position [54, 0]
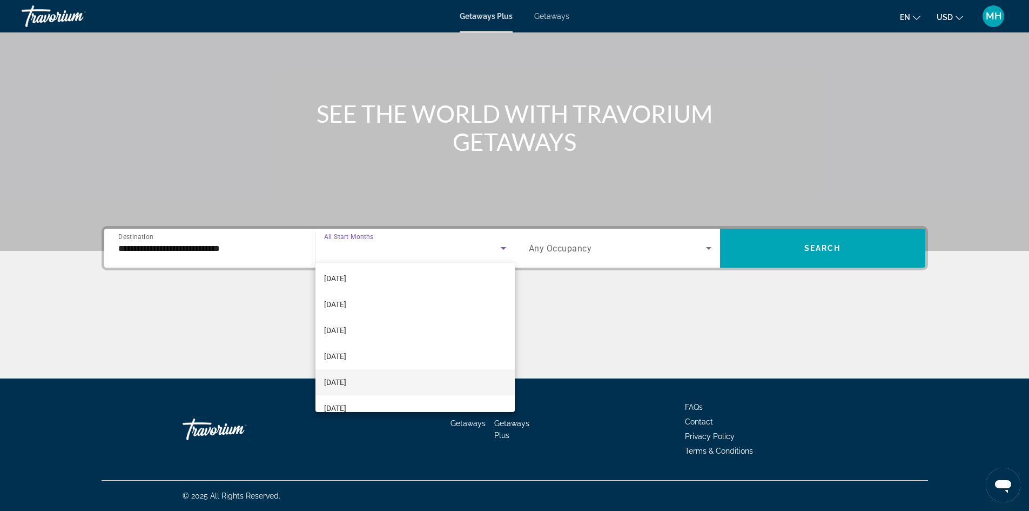
click at [345, 380] on span "[DATE]" at bounding box center [335, 381] width 22 height 13
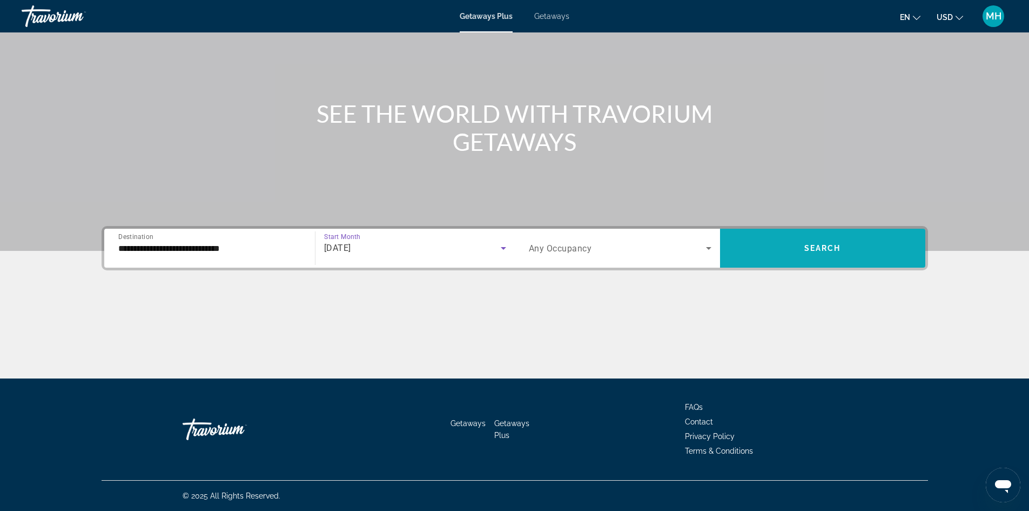
click at [804, 241] on span "Search widget" at bounding box center [822, 248] width 205 height 26
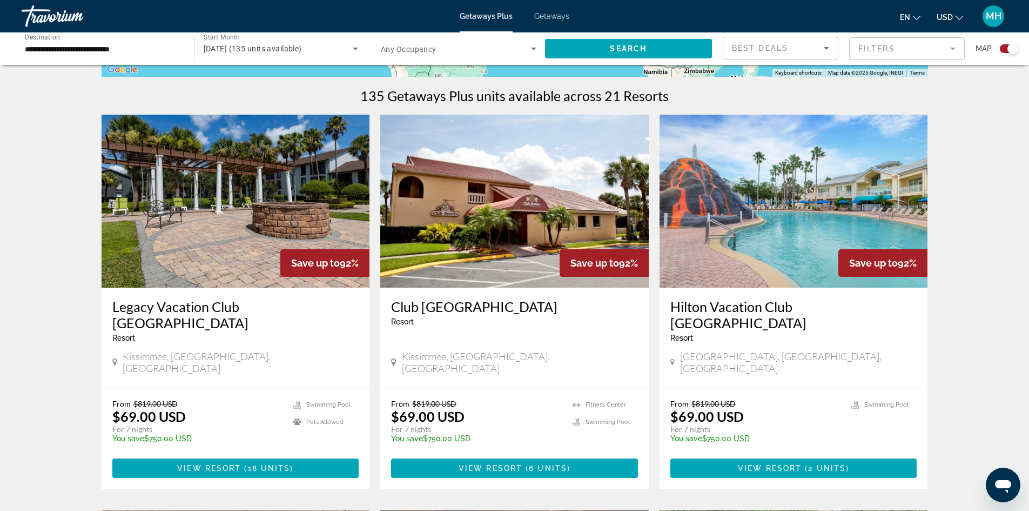
scroll to position [324, 0]
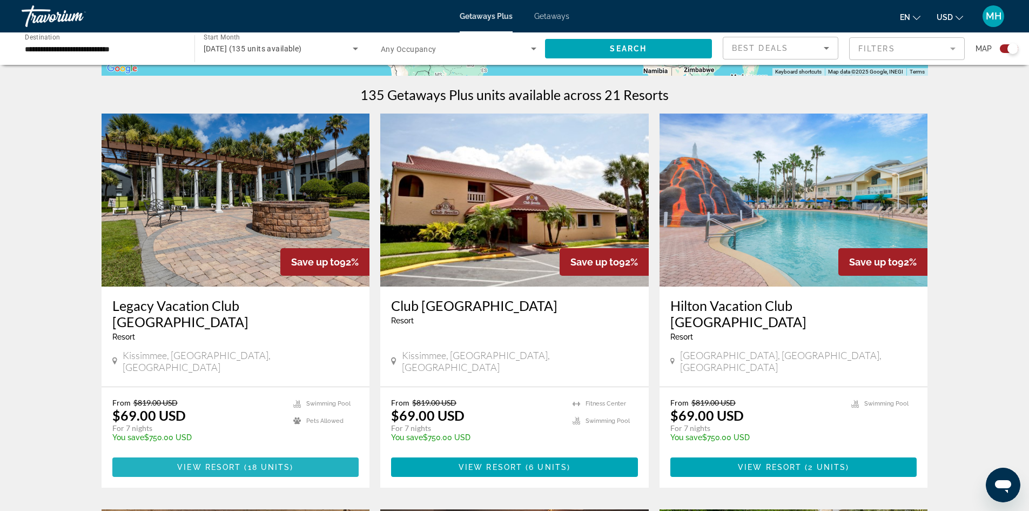
click at [210, 462] on span "View Resort" at bounding box center [209, 466] width 64 height 9
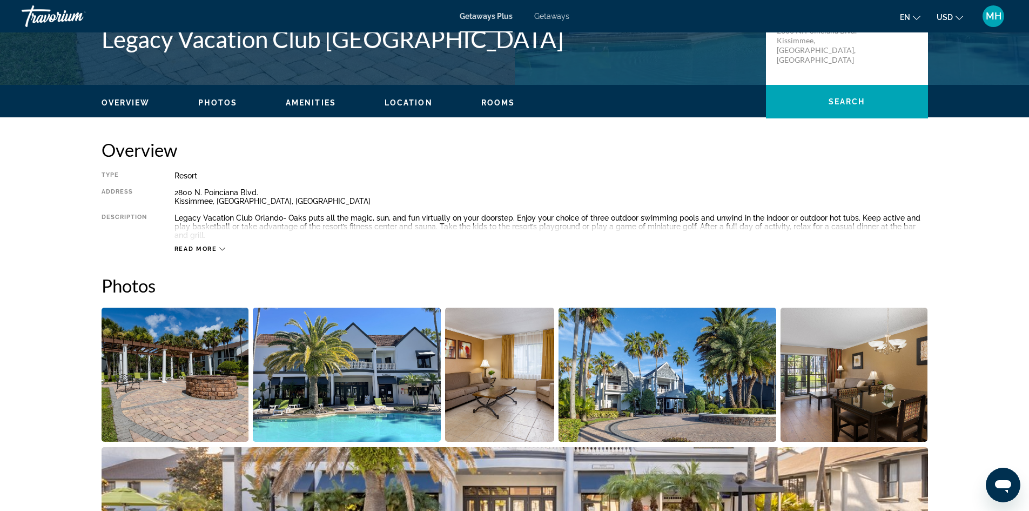
scroll to position [324, 0]
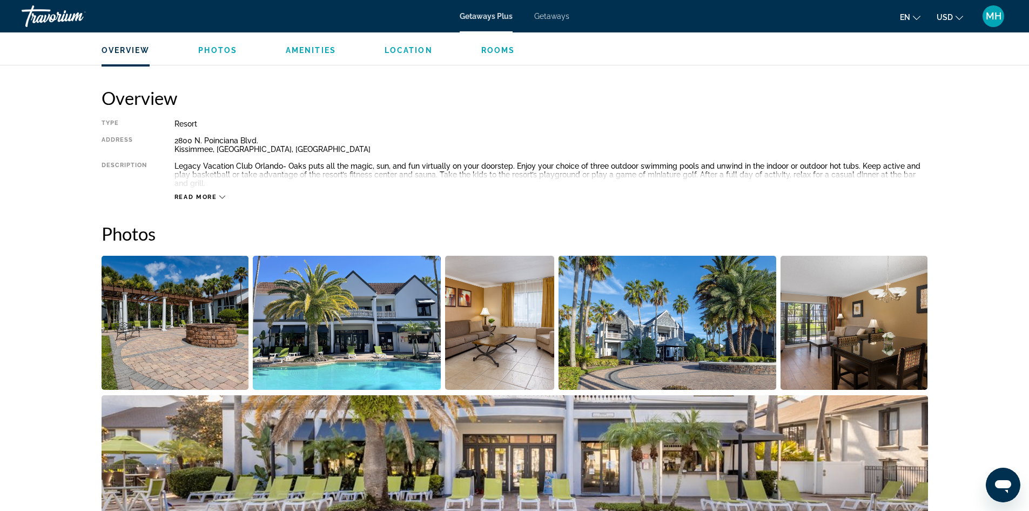
click at [219, 353] on img "Open full-screen image slider" at bounding box center [175, 323] width 147 height 134
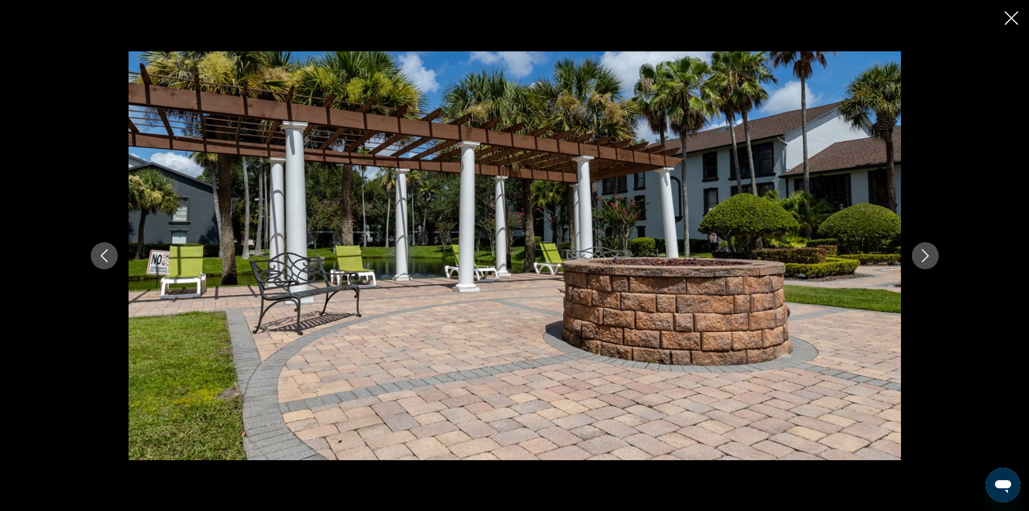
click at [925, 254] on icon "Next image" at bounding box center [925, 255] width 13 height 13
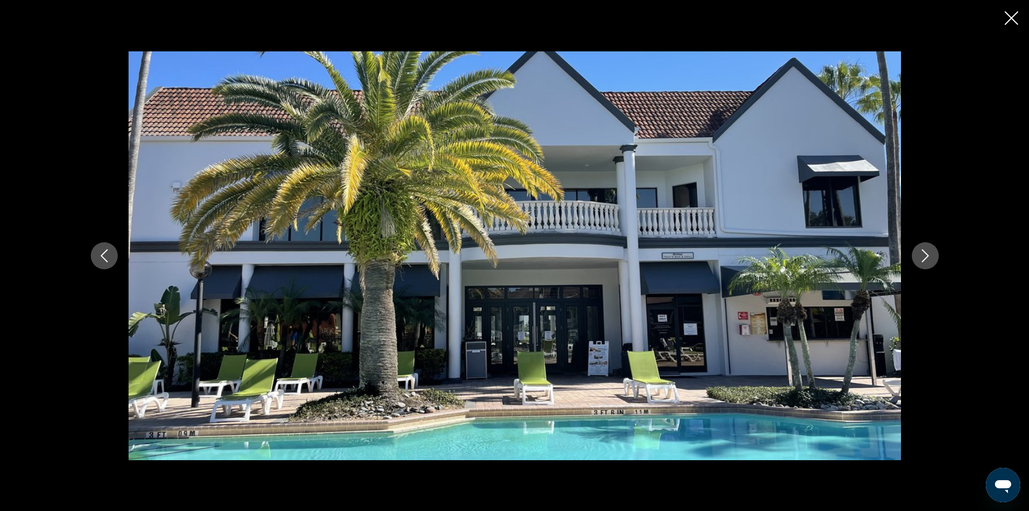
click at [925, 254] on icon "Next image" at bounding box center [925, 255] width 13 height 13
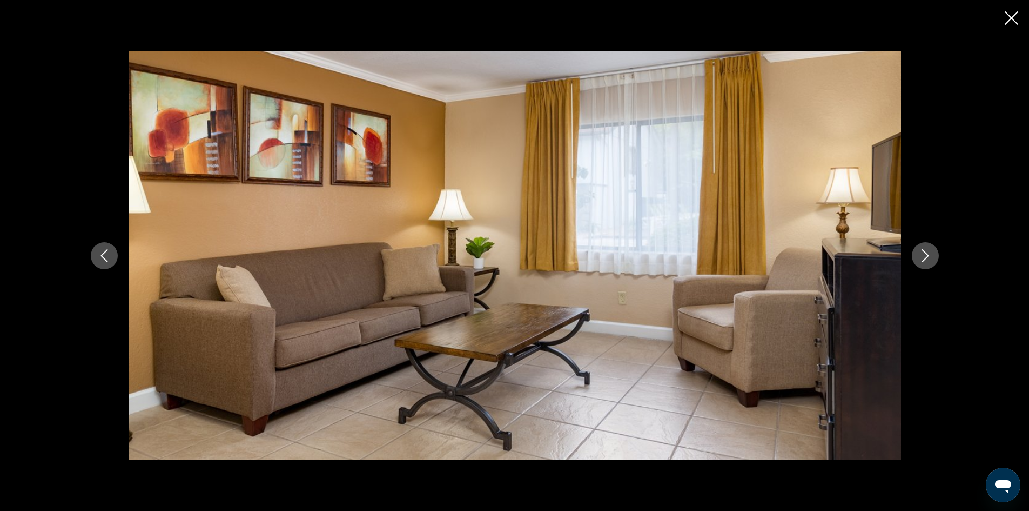
click at [925, 254] on icon "Next image" at bounding box center [925, 255] width 13 height 13
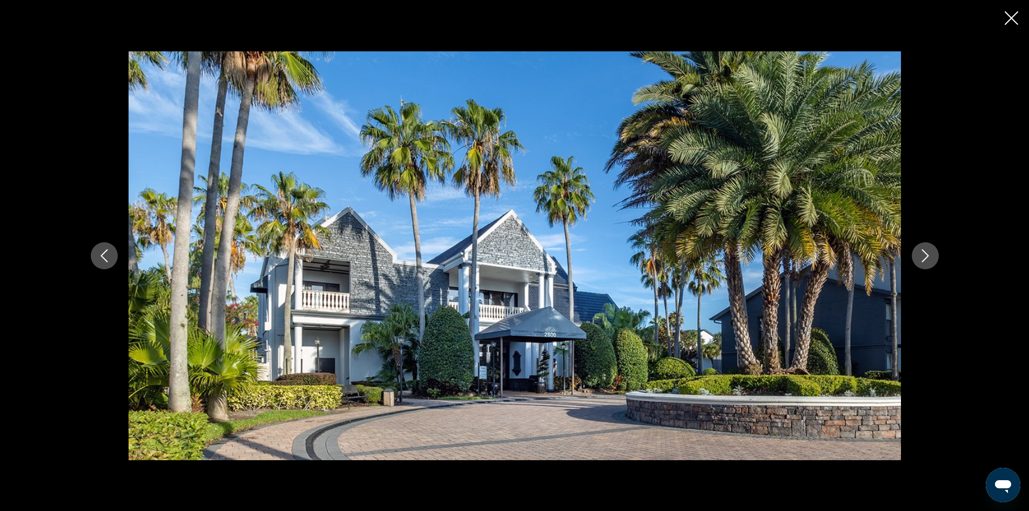
click at [925, 254] on icon "Next image" at bounding box center [925, 255] width 13 height 13
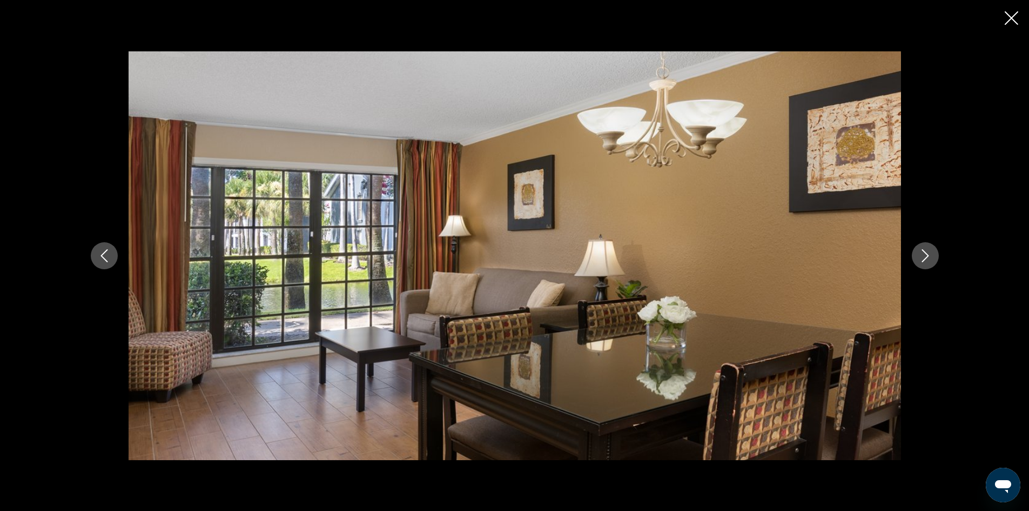
click at [925, 254] on icon "Next image" at bounding box center [925, 255] width 13 height 13
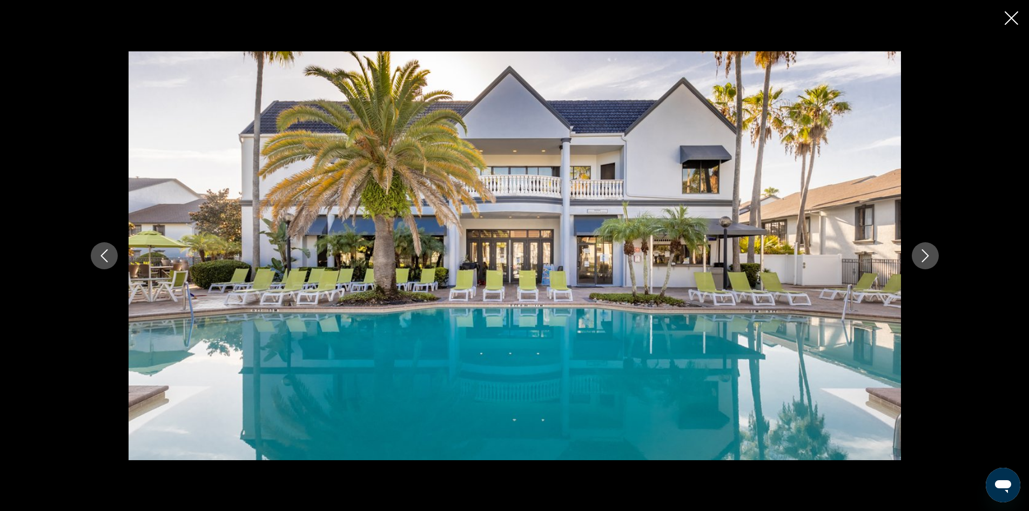
click at [925, 254] on icon "Next image" at bounding box center [925, 255] width 13 height 13
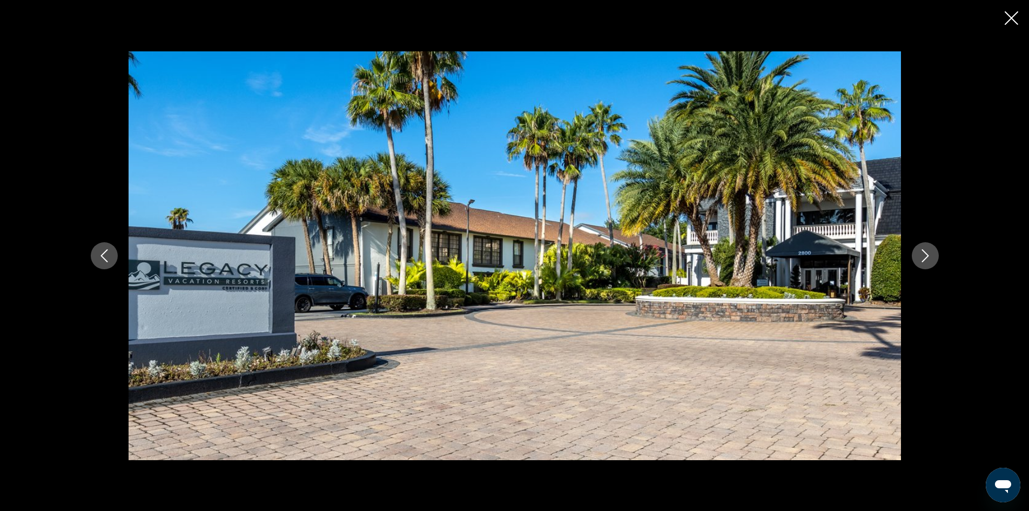
click at [925, 254] on icon "Next image" at bounding box center [925, 255] width 13 height 13
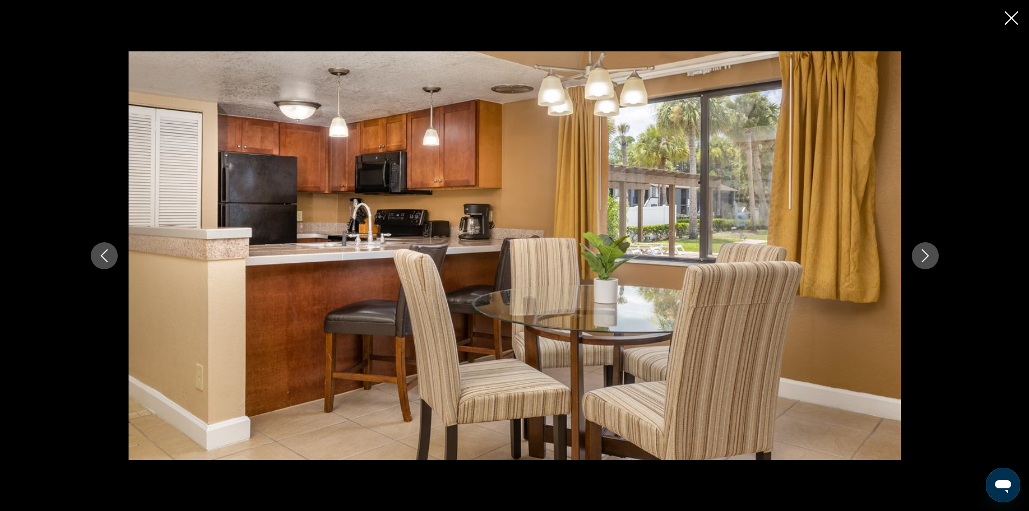
click at [925, 254] on icon "Next image" at bounding box center [925, 255] width 13 height 13
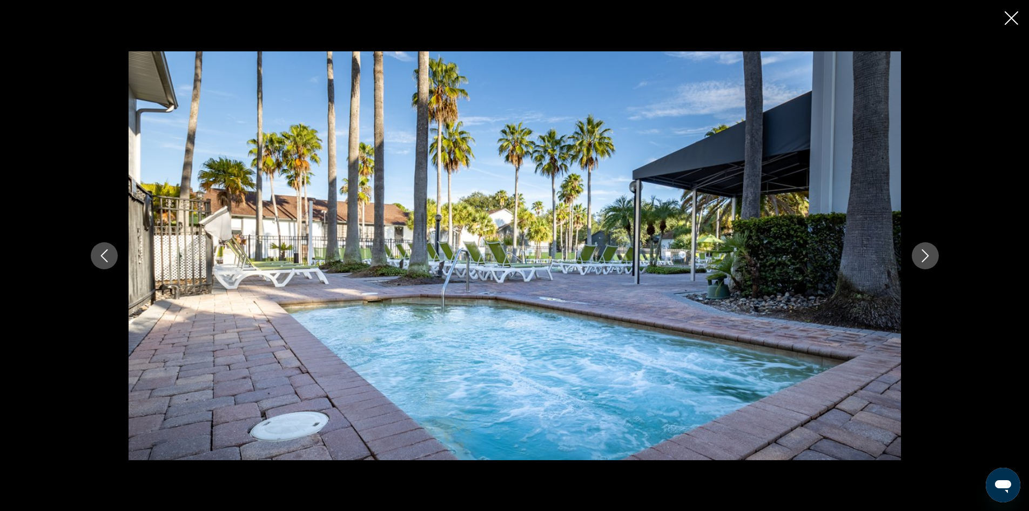
click at [925, 254] on icon "Next image" at bounding box center [925, 255] width 13 height 13
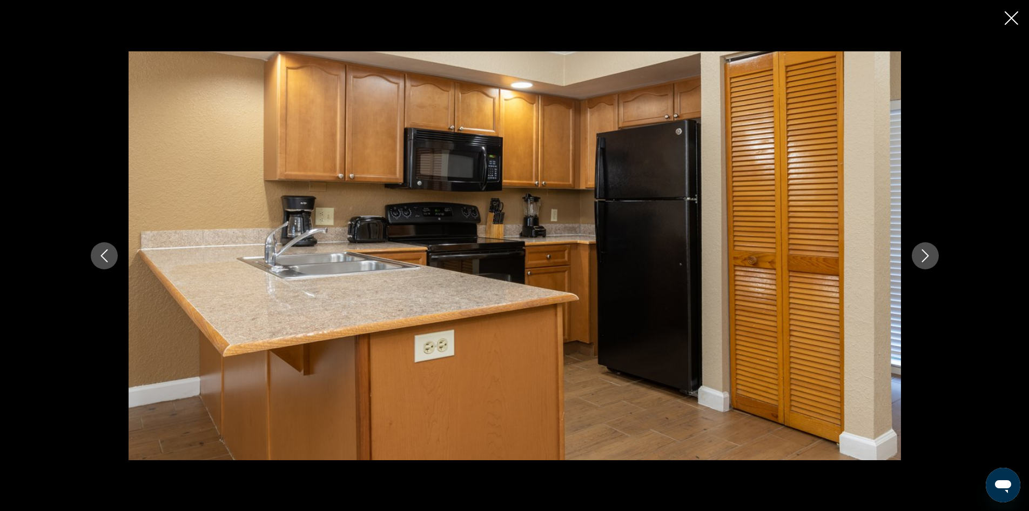
click at [925, 254] on icon "Next image" at bounding box center [925, 255] width 13 height 13
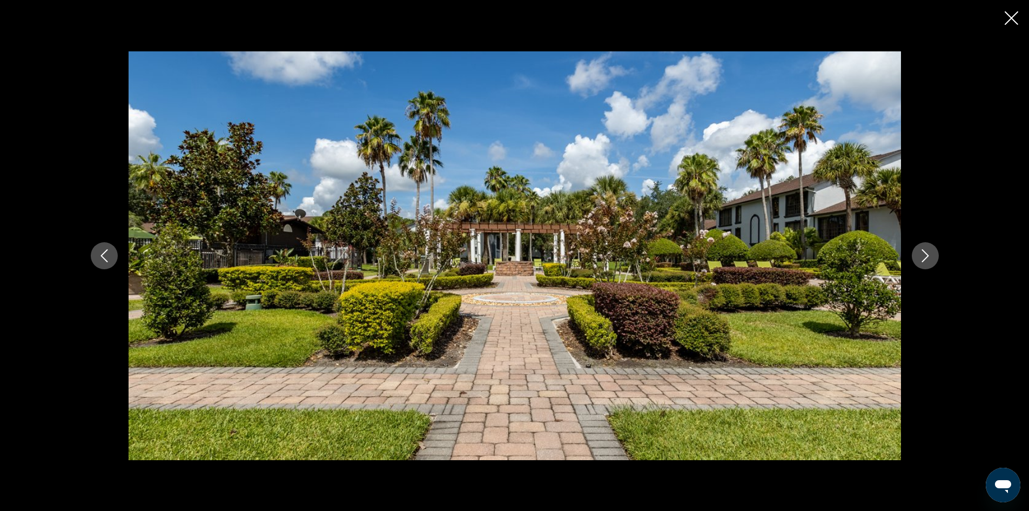
click at [925, 254] on icon "Next image" at bounding box center [925, 255] width 13 height 13
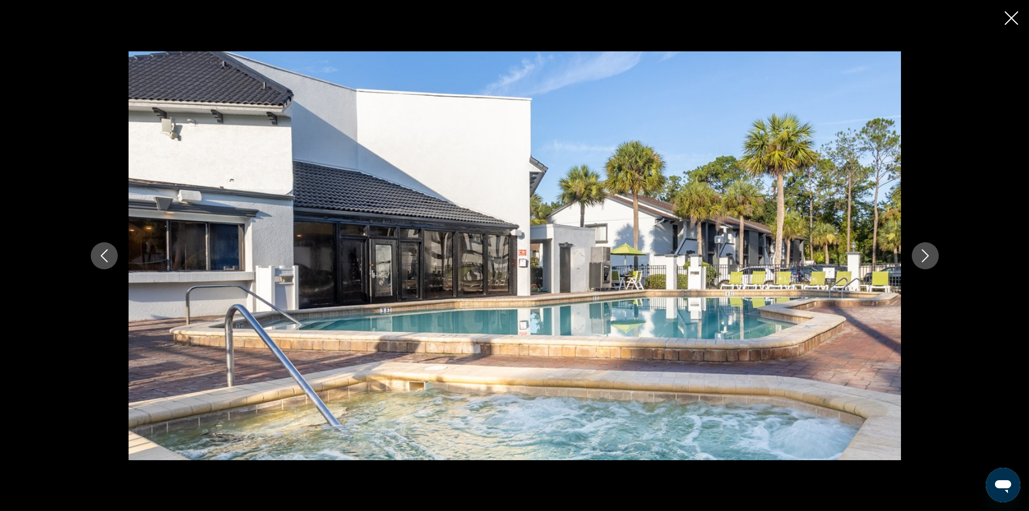
click at [925, 254] on icon "Next image" at bounding box center [925, 255] width 13 height 13
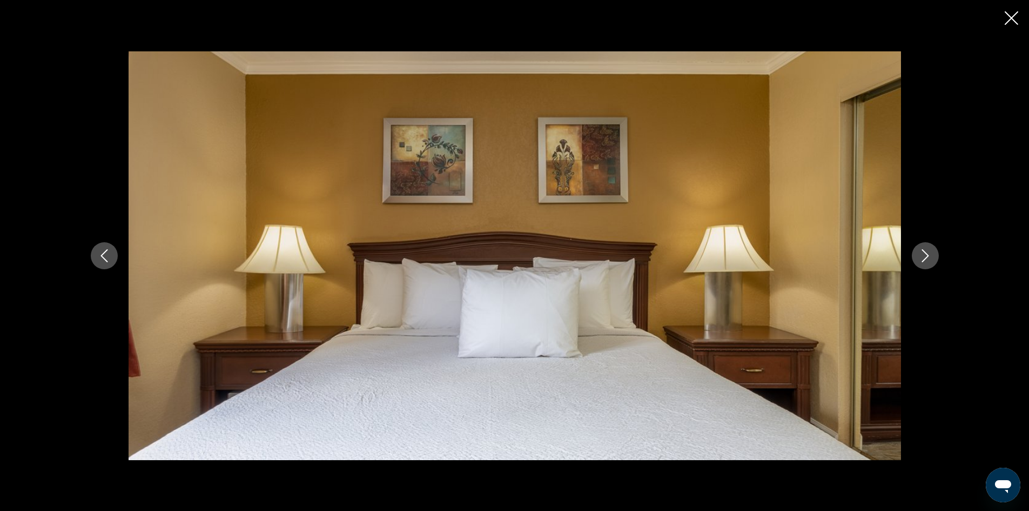
click at [925, 254] on icon "Next image" at bounding box center [925, 255] width 13 height 13
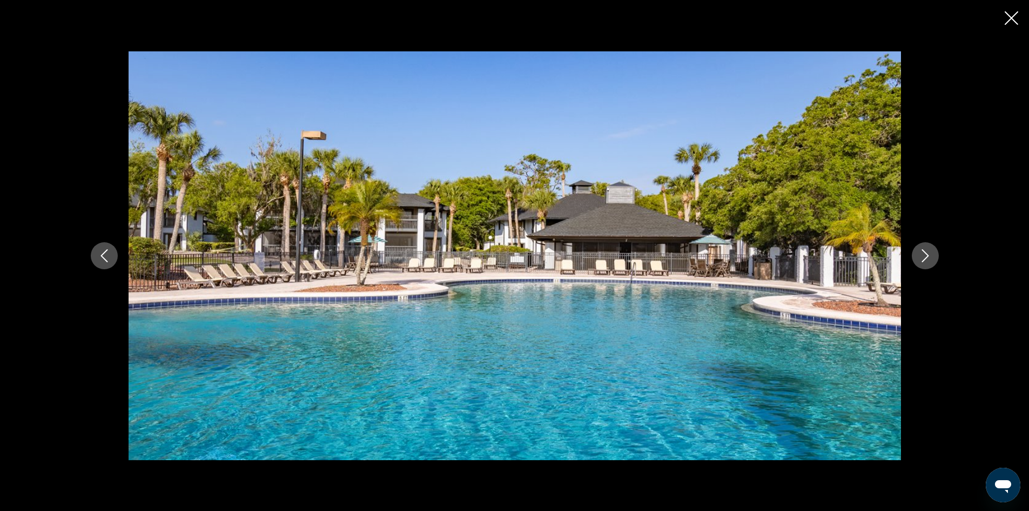
click at [925, 254] on icon "Next image" at bounding box center [925, 255] width 13 height 13
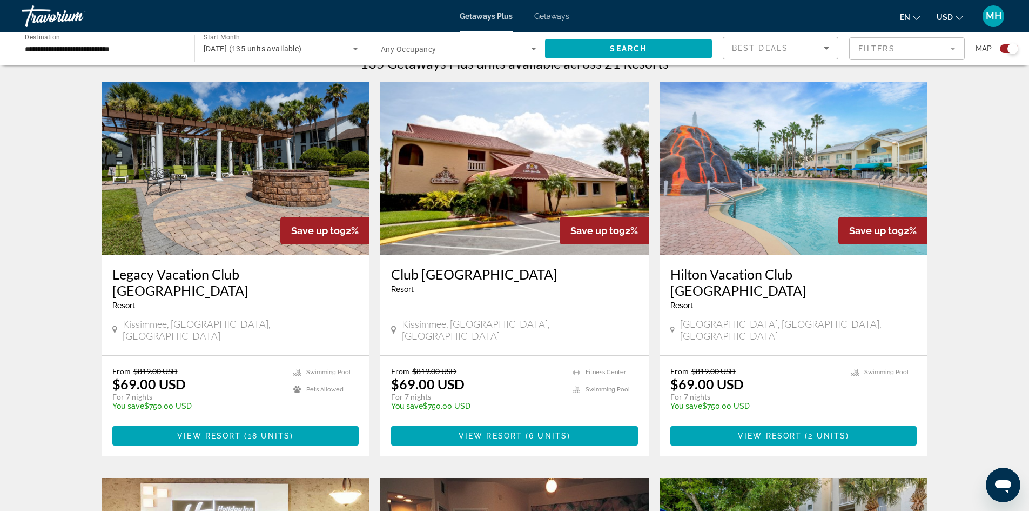
scroll to position [378, 0]
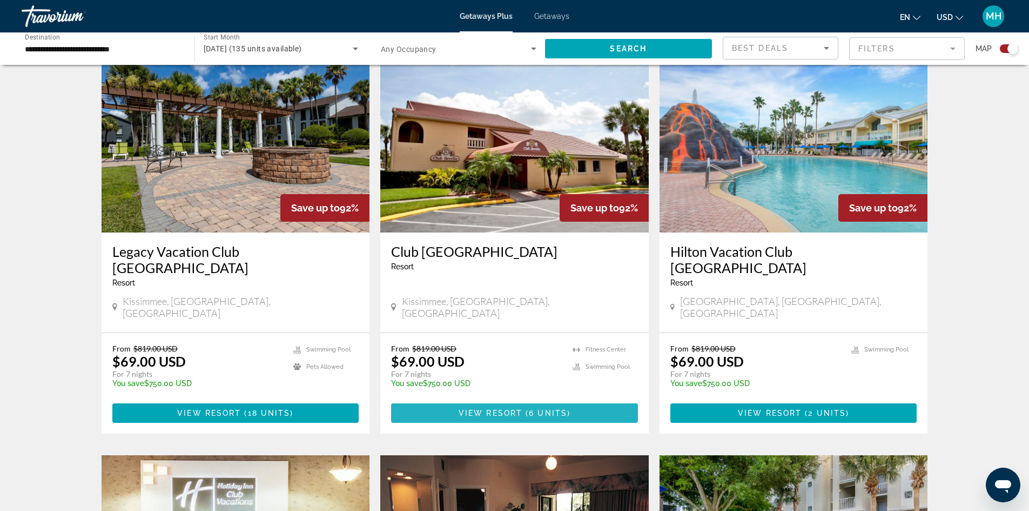
click at [504, 408] on span "View Resort" at bounding box center [491, 412] width 64 height 9
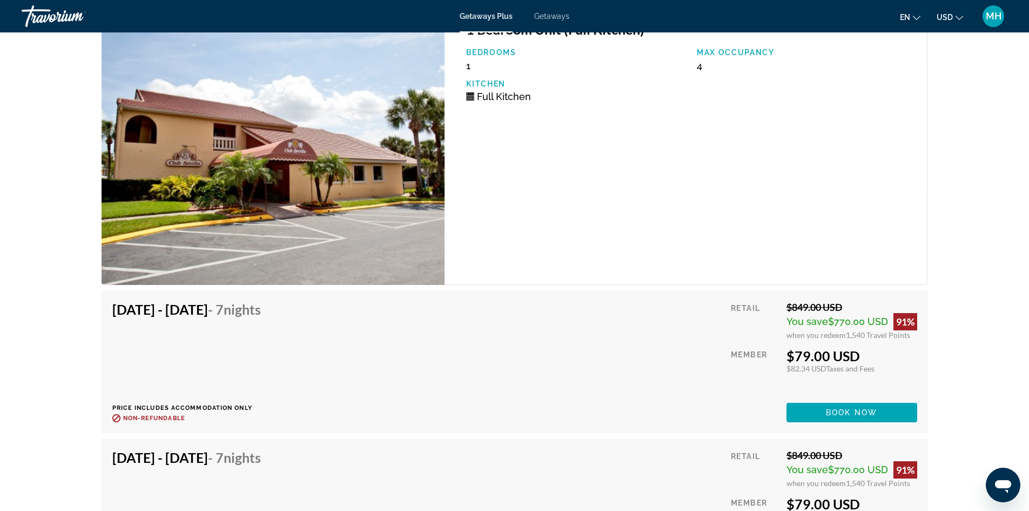
scroll to position [2215, 0]
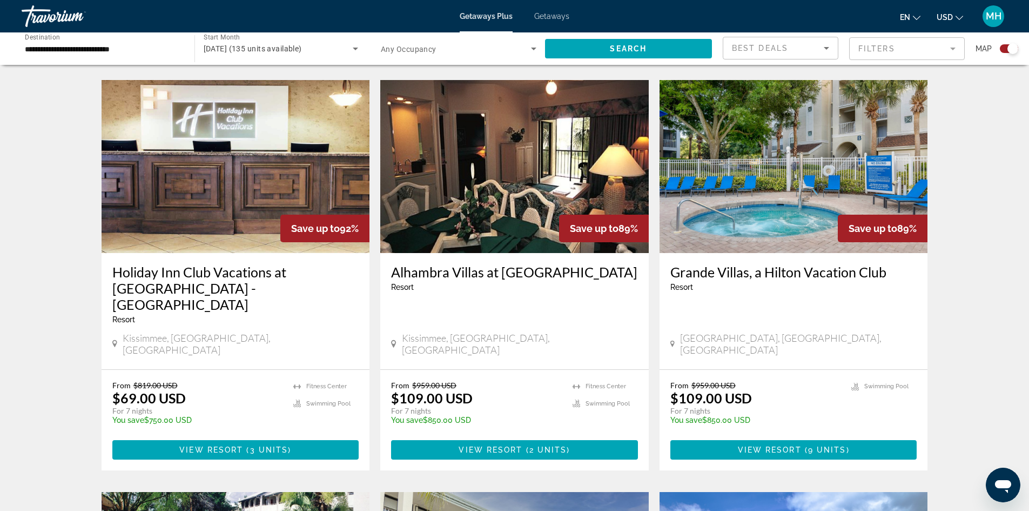
scroll to position [756, 0]
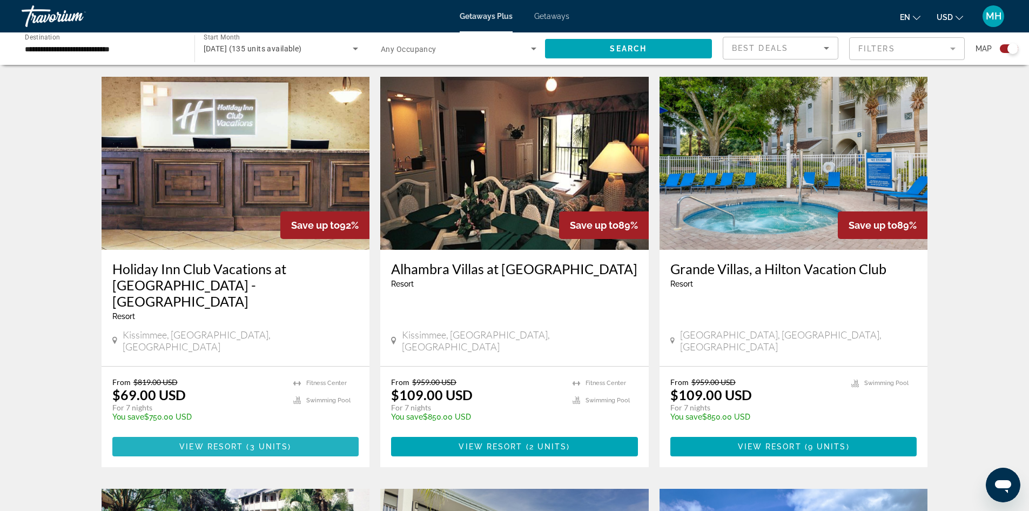
click at [216, 442] on span "View Resort" at bounding box center [211, 446] width 64 height 9
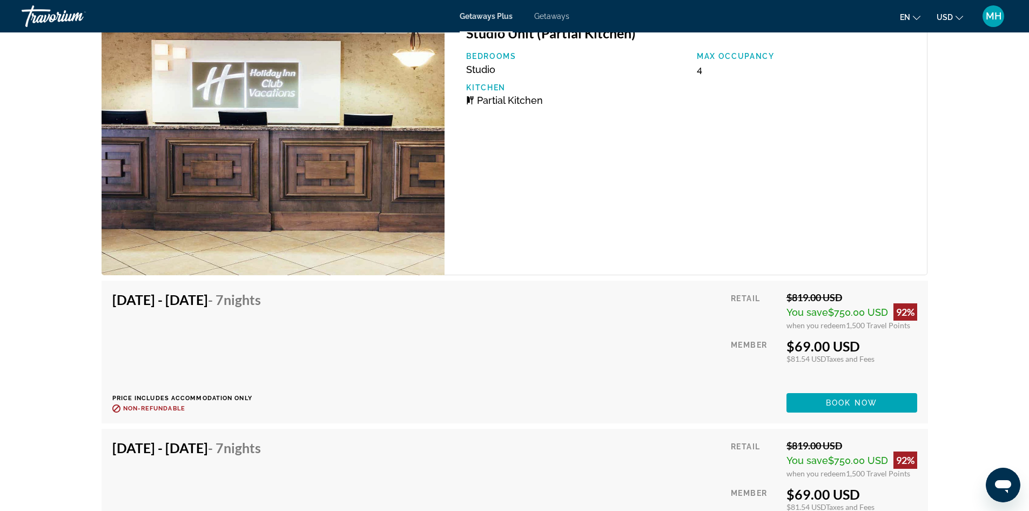
scroll to position [2143, 0]
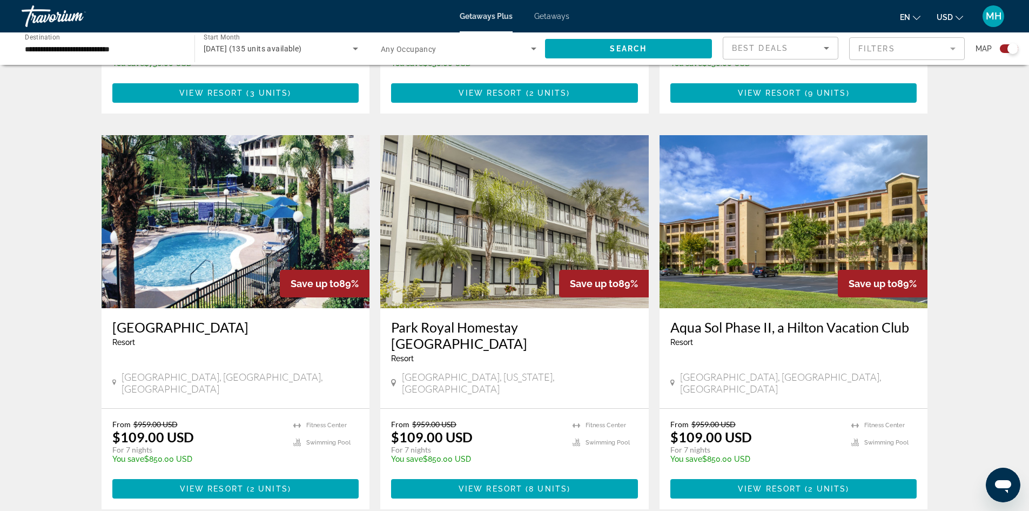
scroll to position [1134, 0]
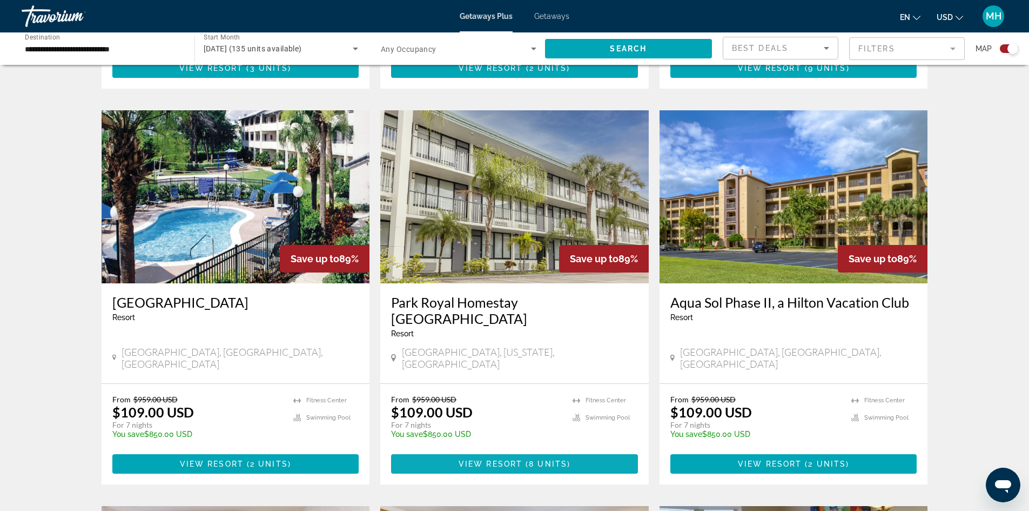
click at [509, 459] on span "View Resort" at bounding box center [491, 463] width 64 height 9
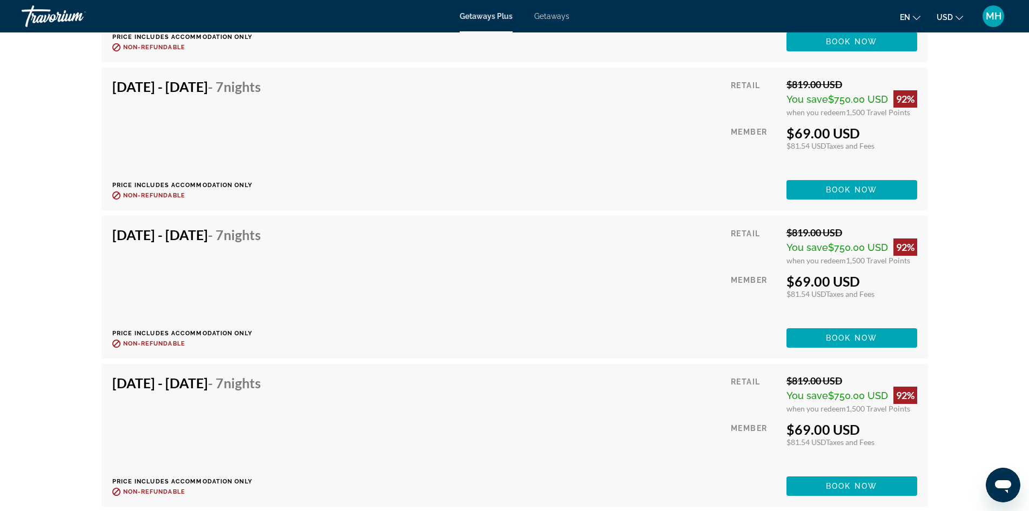
scroll to position [2079, 0]
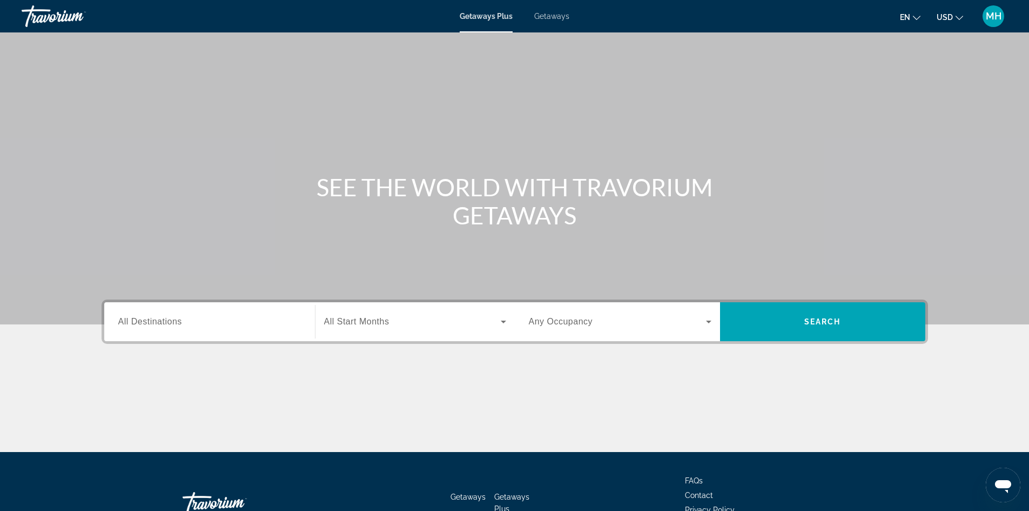
click at [545, 19] on span "Getaways" at bounding box center [551, 16] width 35 height 9
click at [165, 317] on span "All Destinations" at bounding box center [150, 321] width 64 height 9
click at [165, 317] on input "Destination All Destinations" at bounding box center [209, 321] width 183 height 13
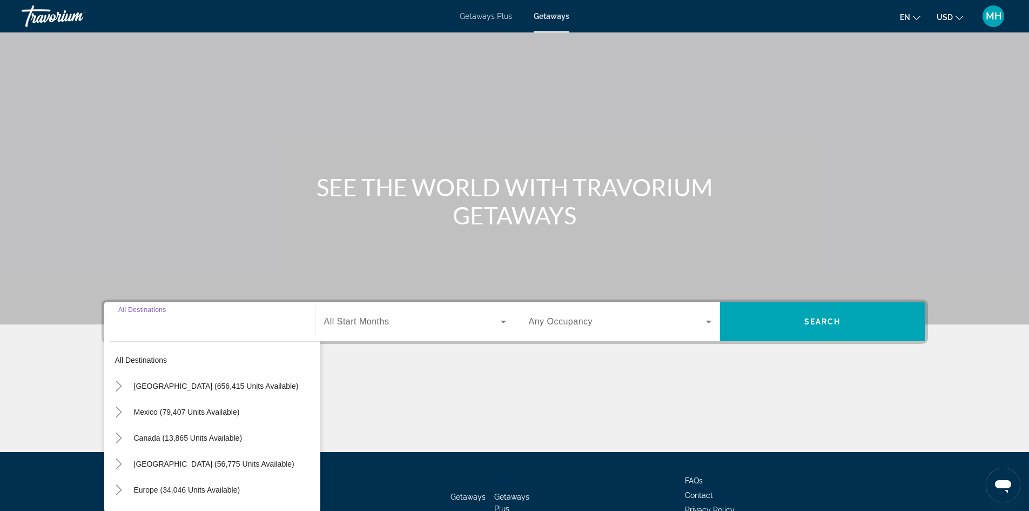
scroll to position [73, 0]
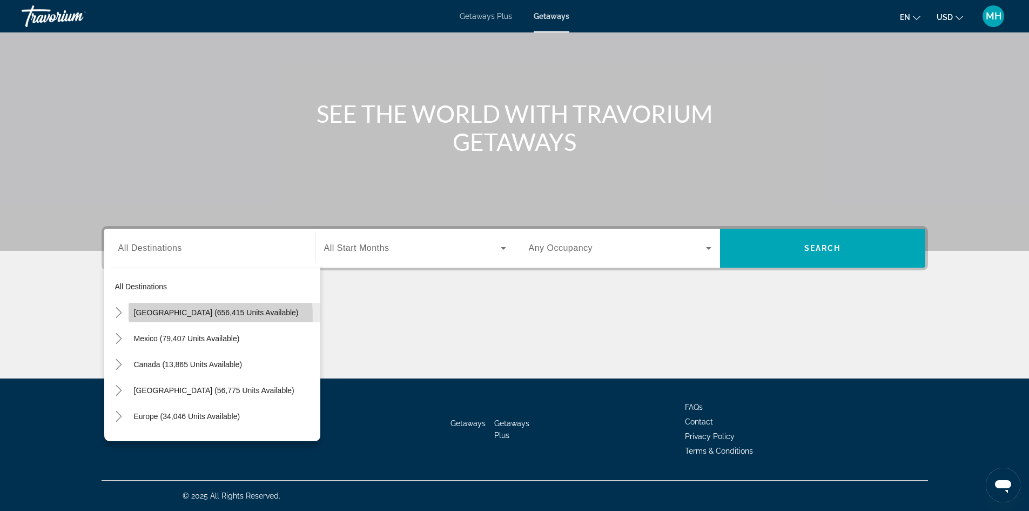
click at [160, 317] on span "Search widget" at bounding box center [225, 312] width 192 height 26
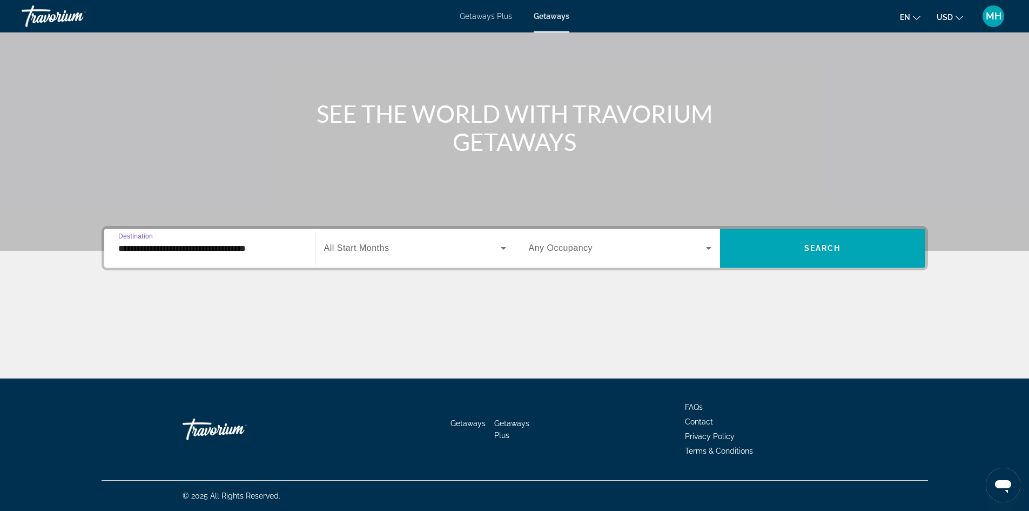
click at [188, 246] on input "**********" at bounding box center [209, 248] width 183 height 13
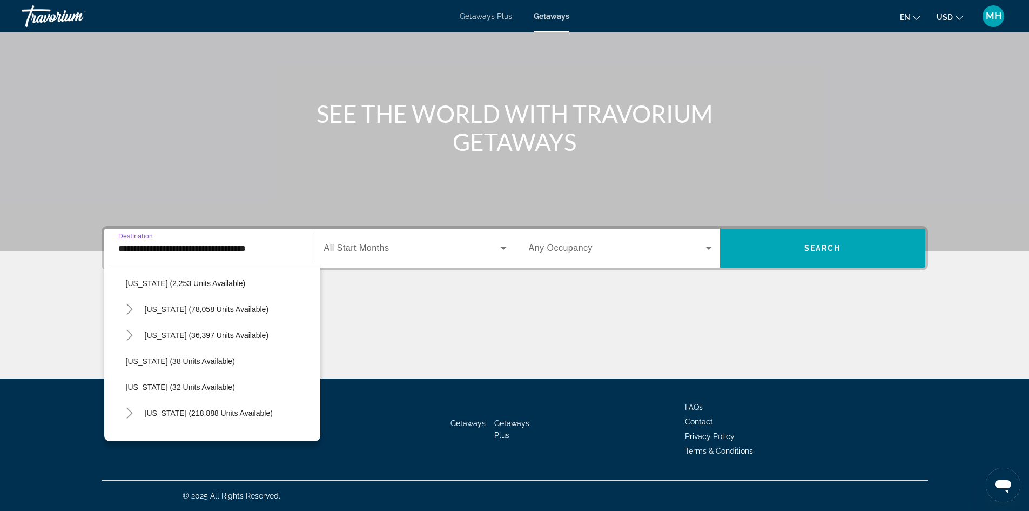
scroll to position [108, 0]
click at [149, 409] on span "[US_STATE] (218,888 units available)" at bounding box center [209, 411] width 128 height 9
type input "**********"
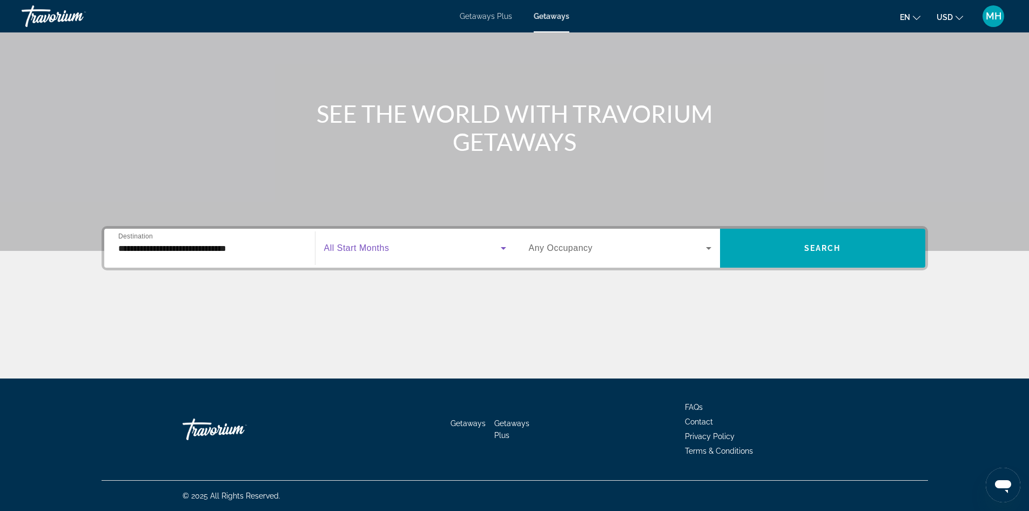
click at [447, 244] on span "Search widget" at bounding box center [412, 247] width 177 height 13
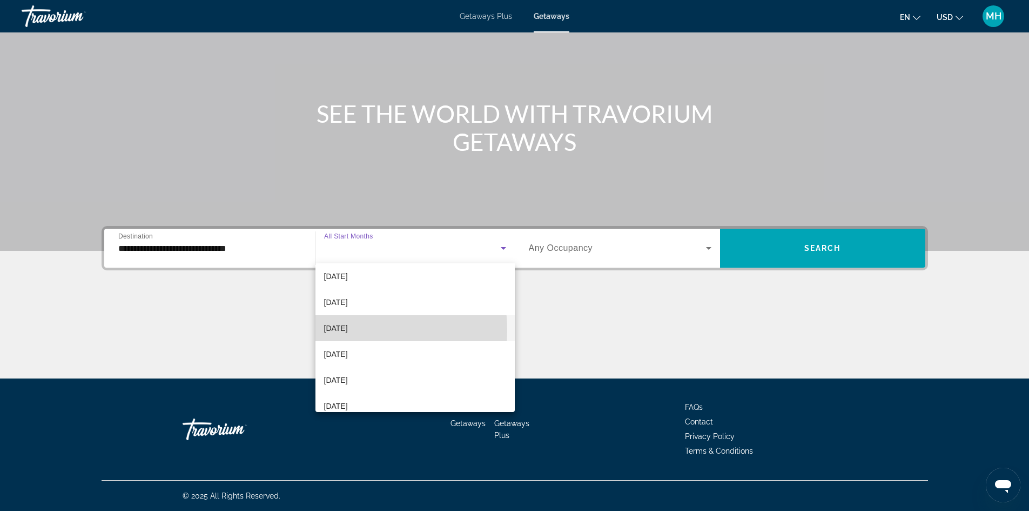
click at [339, 330] on span "[DATE]" at bounding box center [336, 327] width 24 height 13
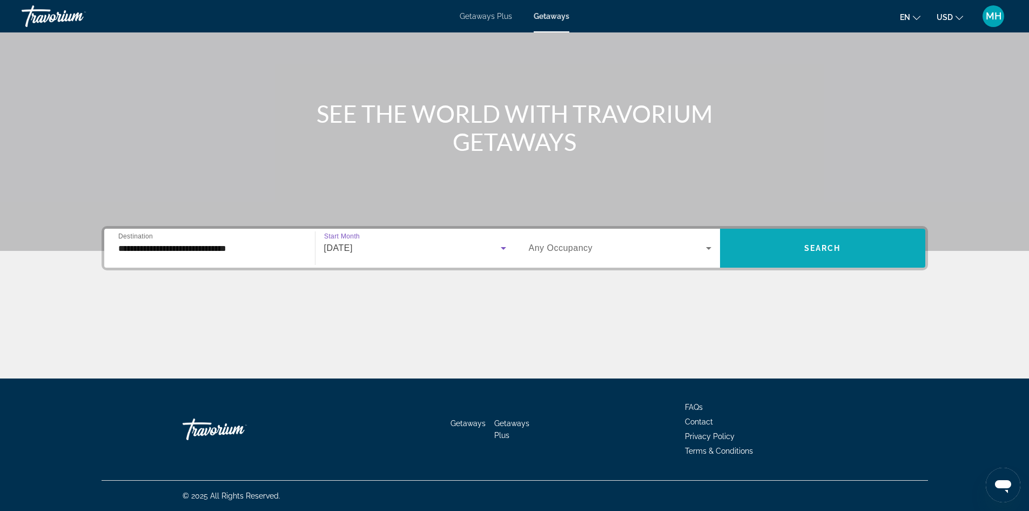
click at [804, 247] on span "Search" at bounding box center [822, 248] width 37 height 9
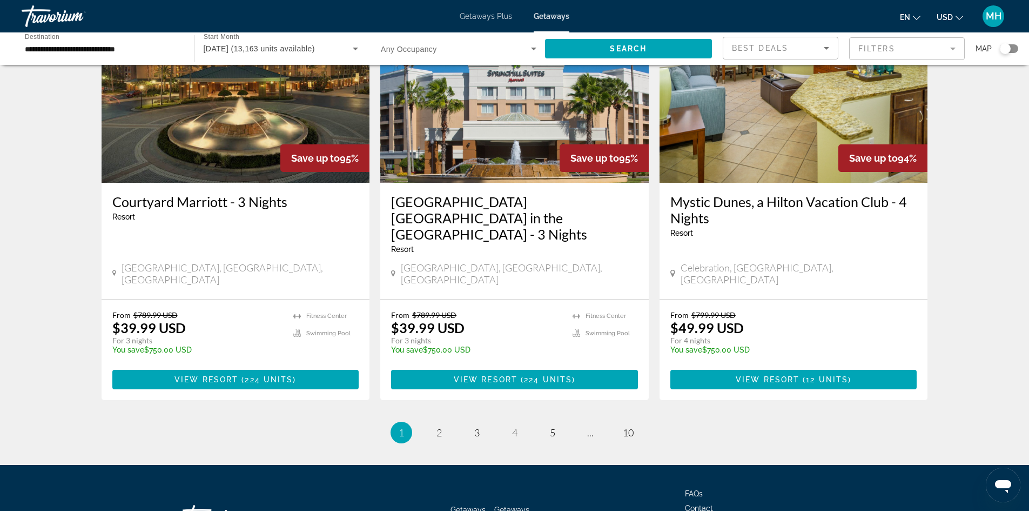
scroll to position [1302, 0]
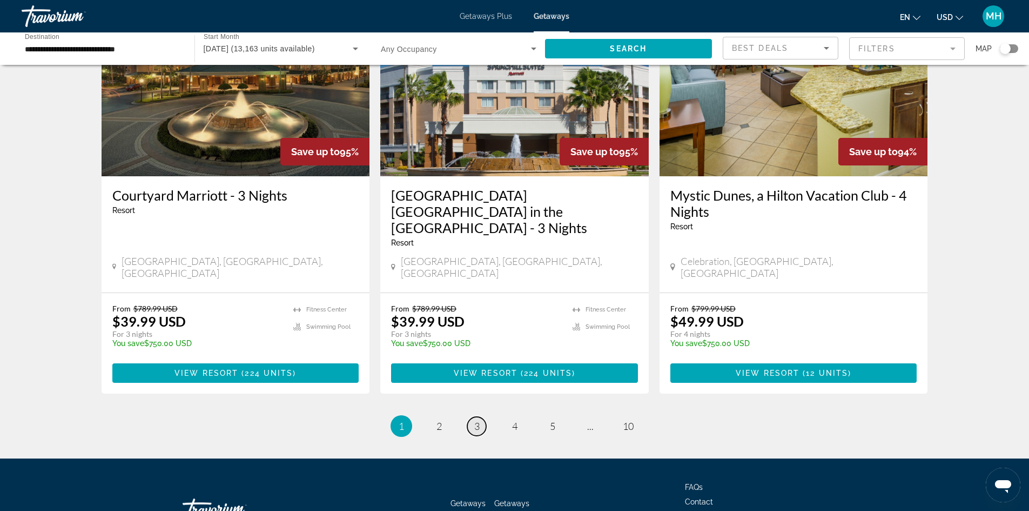
click at [474, 420] on span "3" at bounding box center [476, 426] width 5 height 12
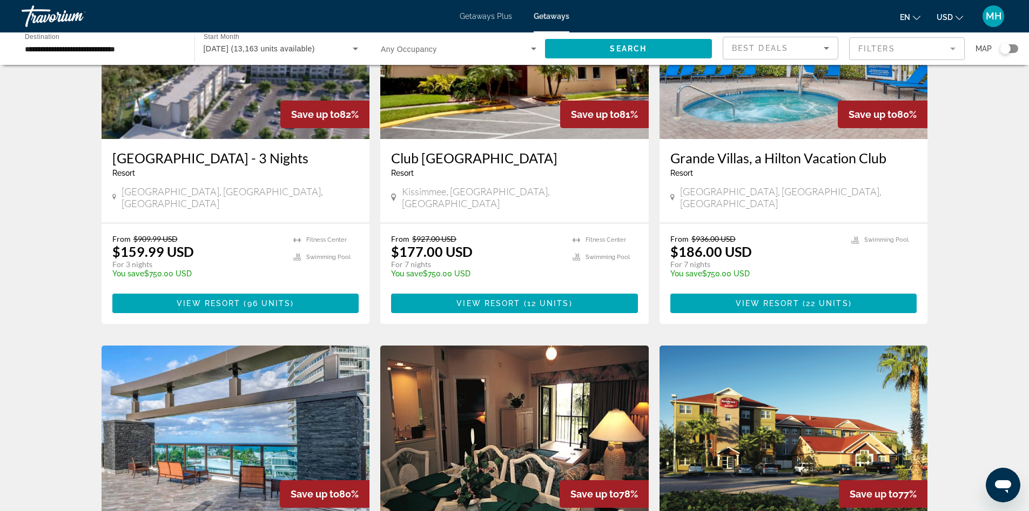
scroll to position [972, 0]
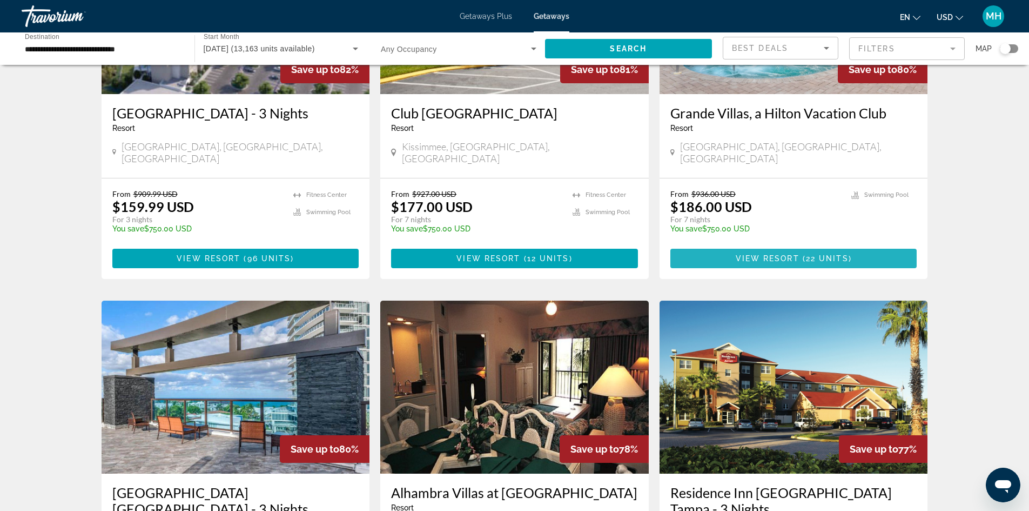
click at [787, 254] on span "View Resort" at bounding box center [768, 258] width 64 height 9
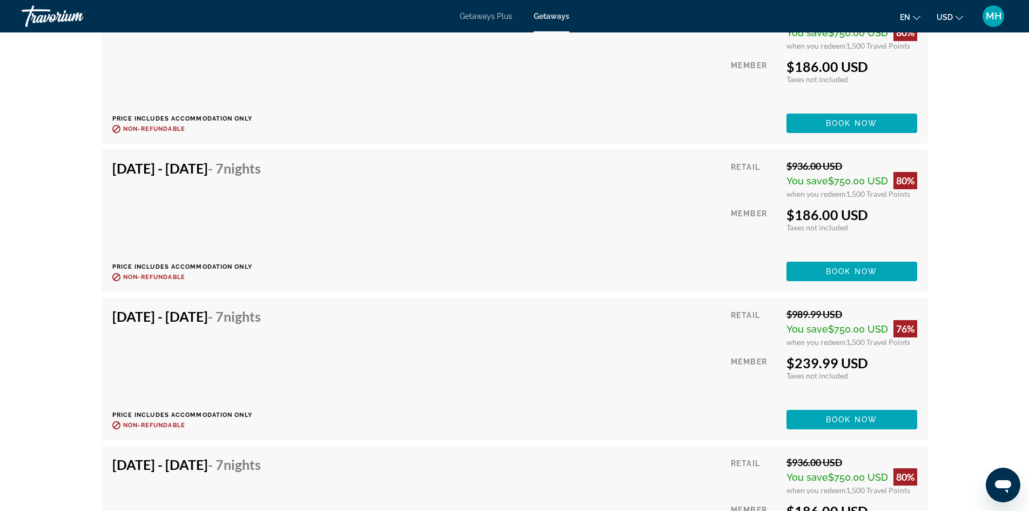
scroll to position [2323, 0]
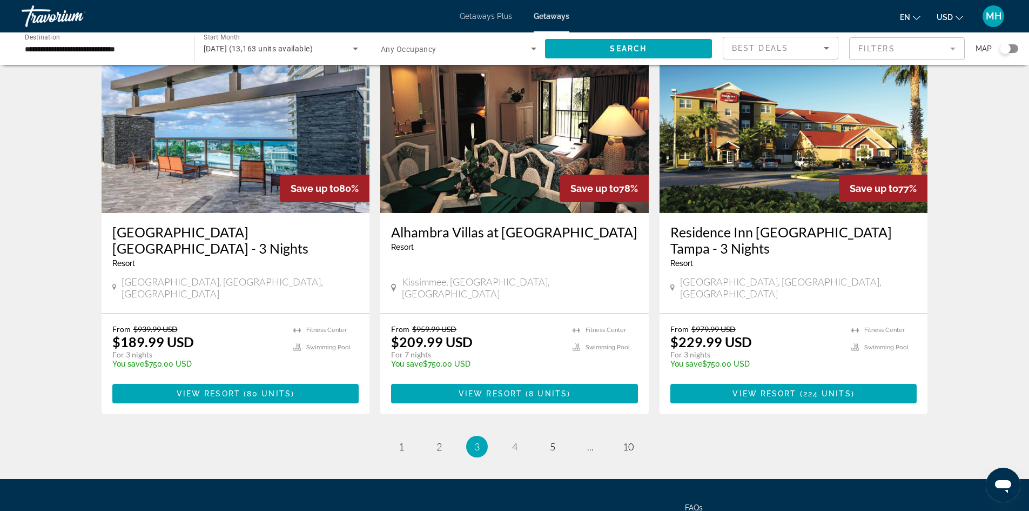
scroll to position [1286, 0]
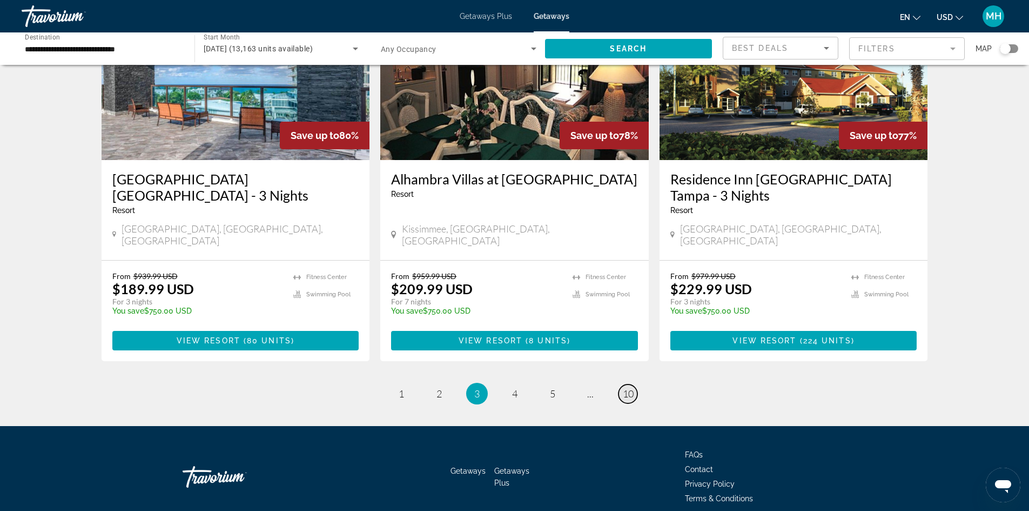
click at [624, 387] on span "10" at bounding box center [628, 393] width 11 height 12
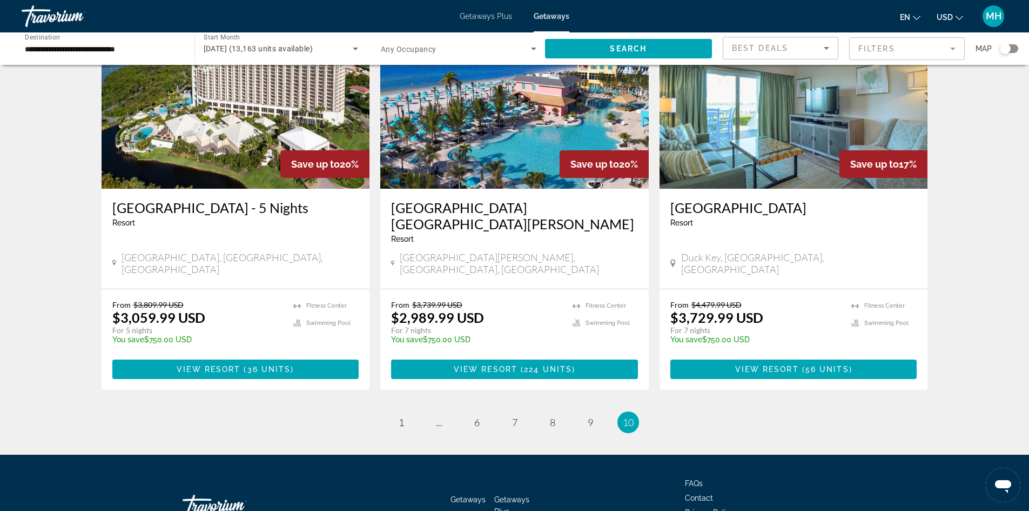
scroll to position [918, 0]
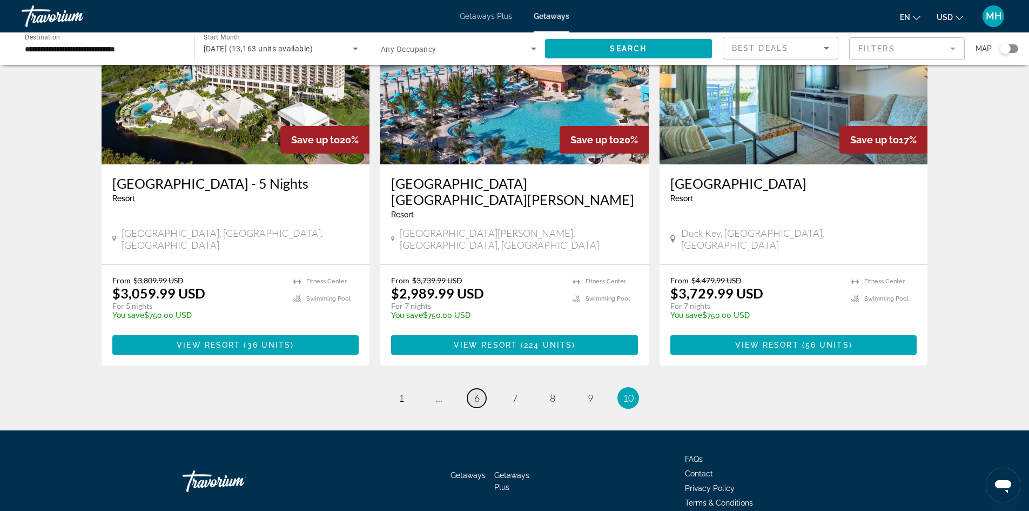
click at [476, 392] on span "6" at bounding box center [476, 398] width 5 height 12
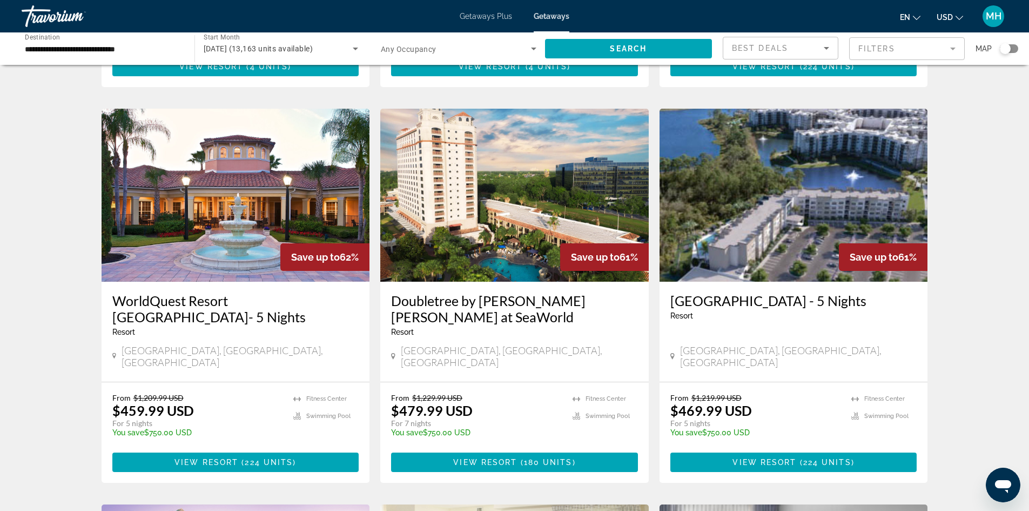
scroll to position [810, 0]
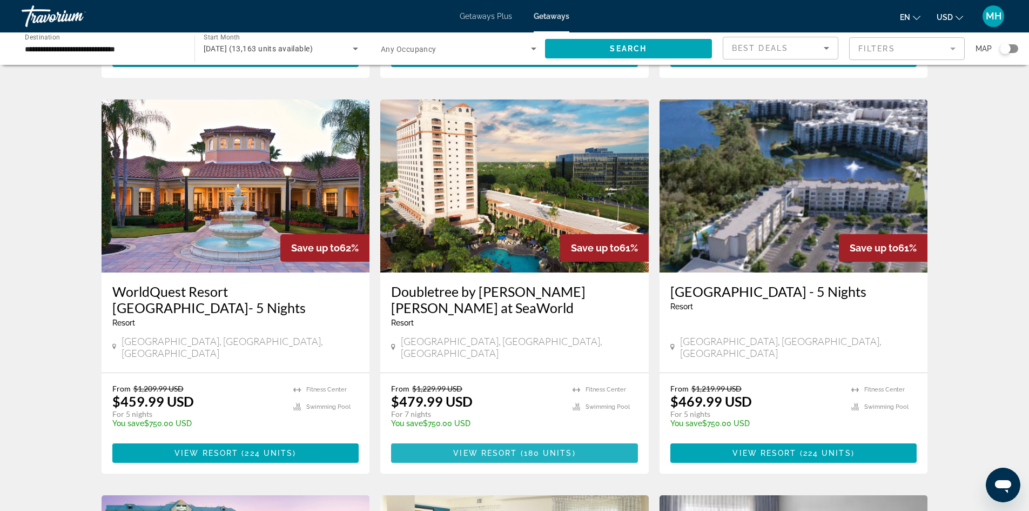
click at [495, 448] on span "View Resort" at bounding box center [485, 452] width 64 height 9
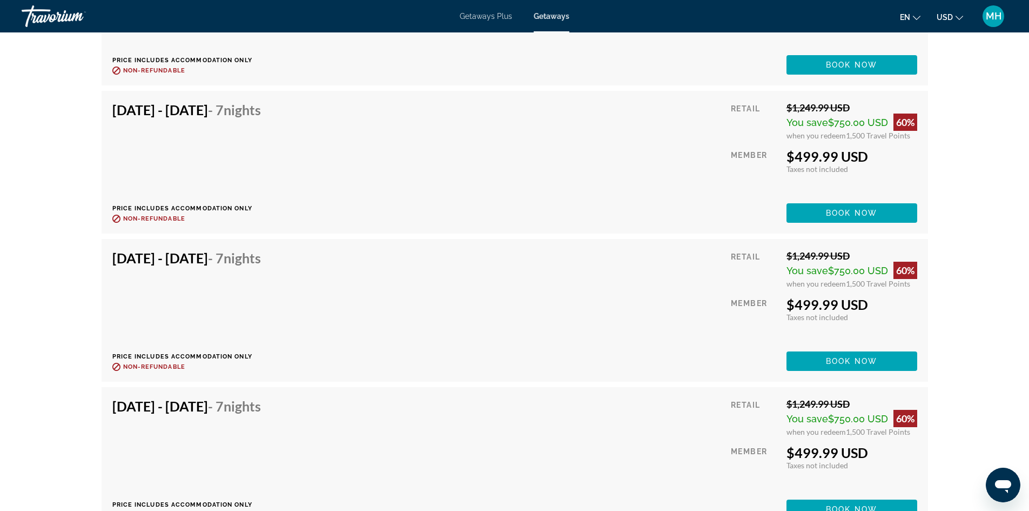
scroll to position [2917, 0]
